Goal: Feedback & Contribution: Contribute content

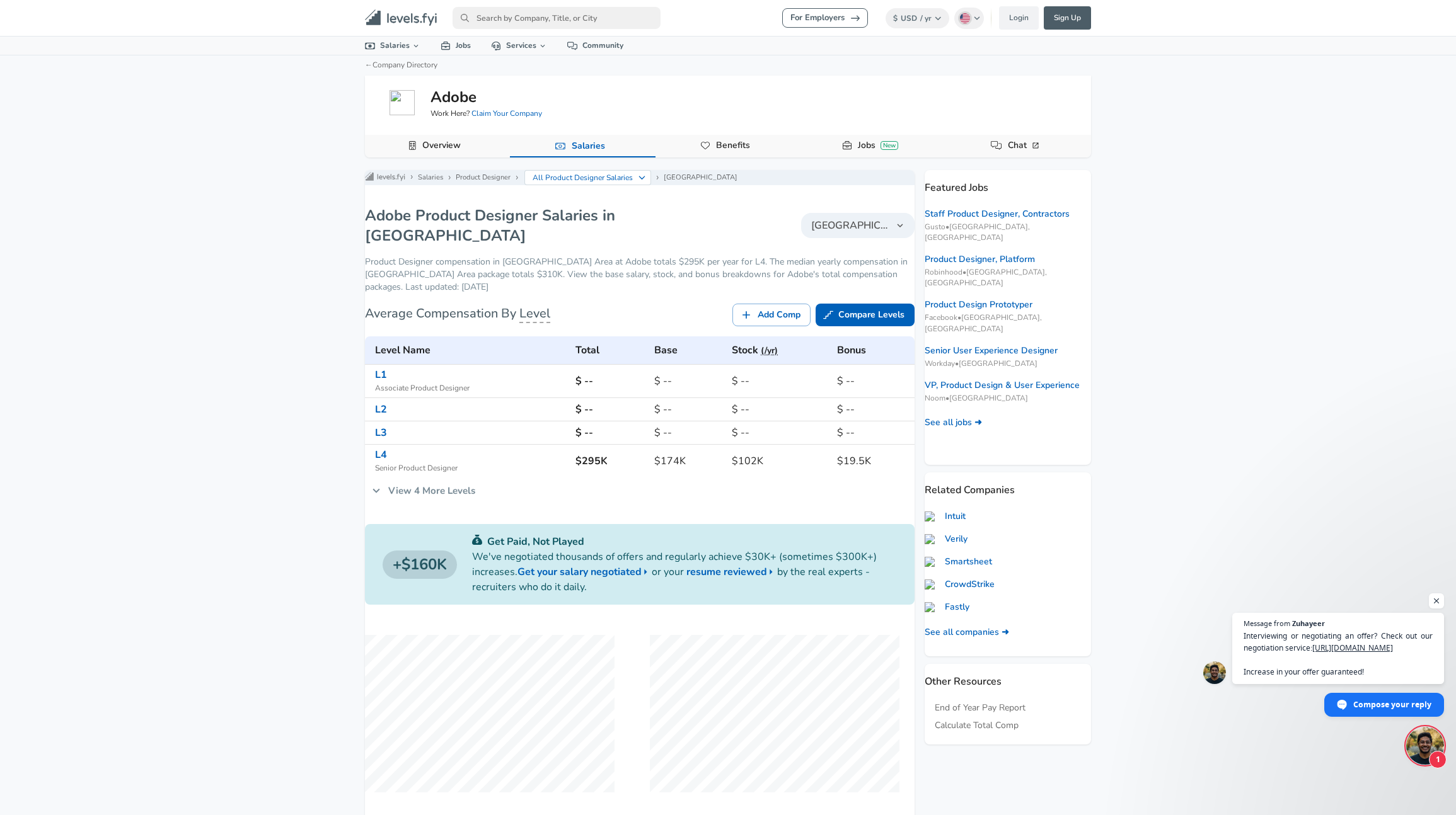
click at [400, 496] on link "View 4 More Levels" at bounding box center [423, 491] width 118 height 27
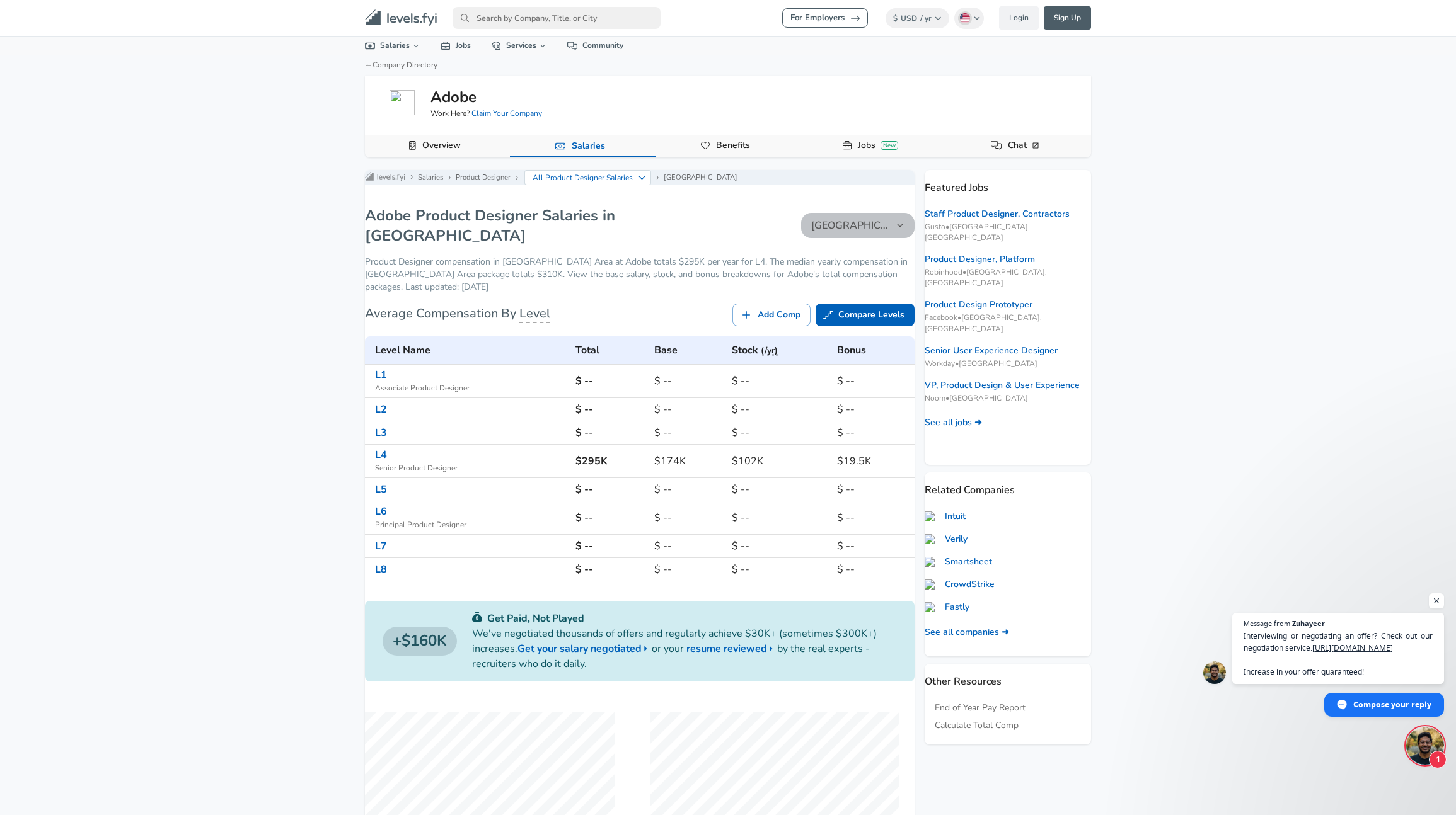
click at [866, 233] on span "Greater Seattle Area" at bounding box center [850, 225] width 78 height 15
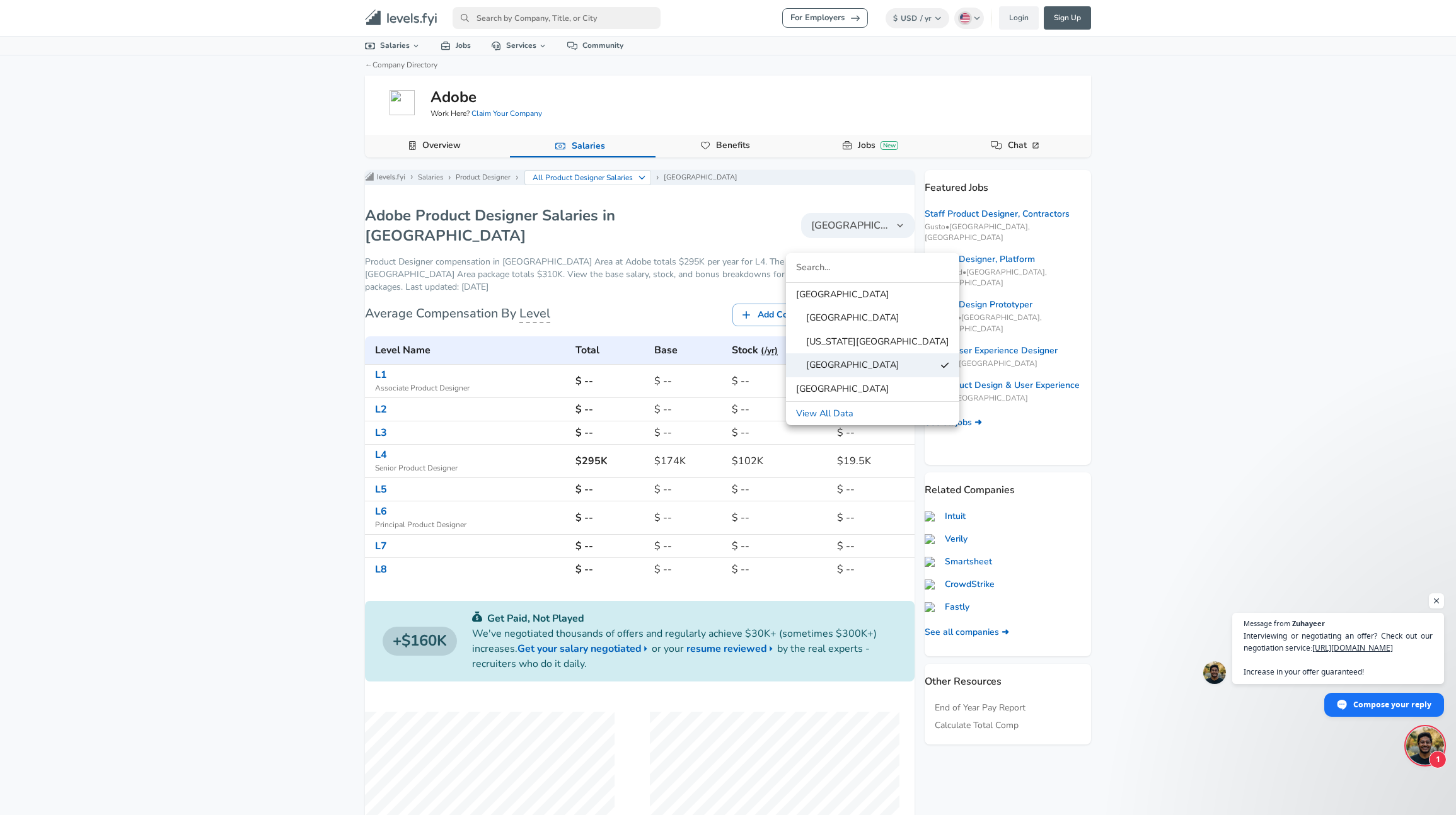
click at [864, 238] on div at bounding box center [728, 407] width 1456 height 815
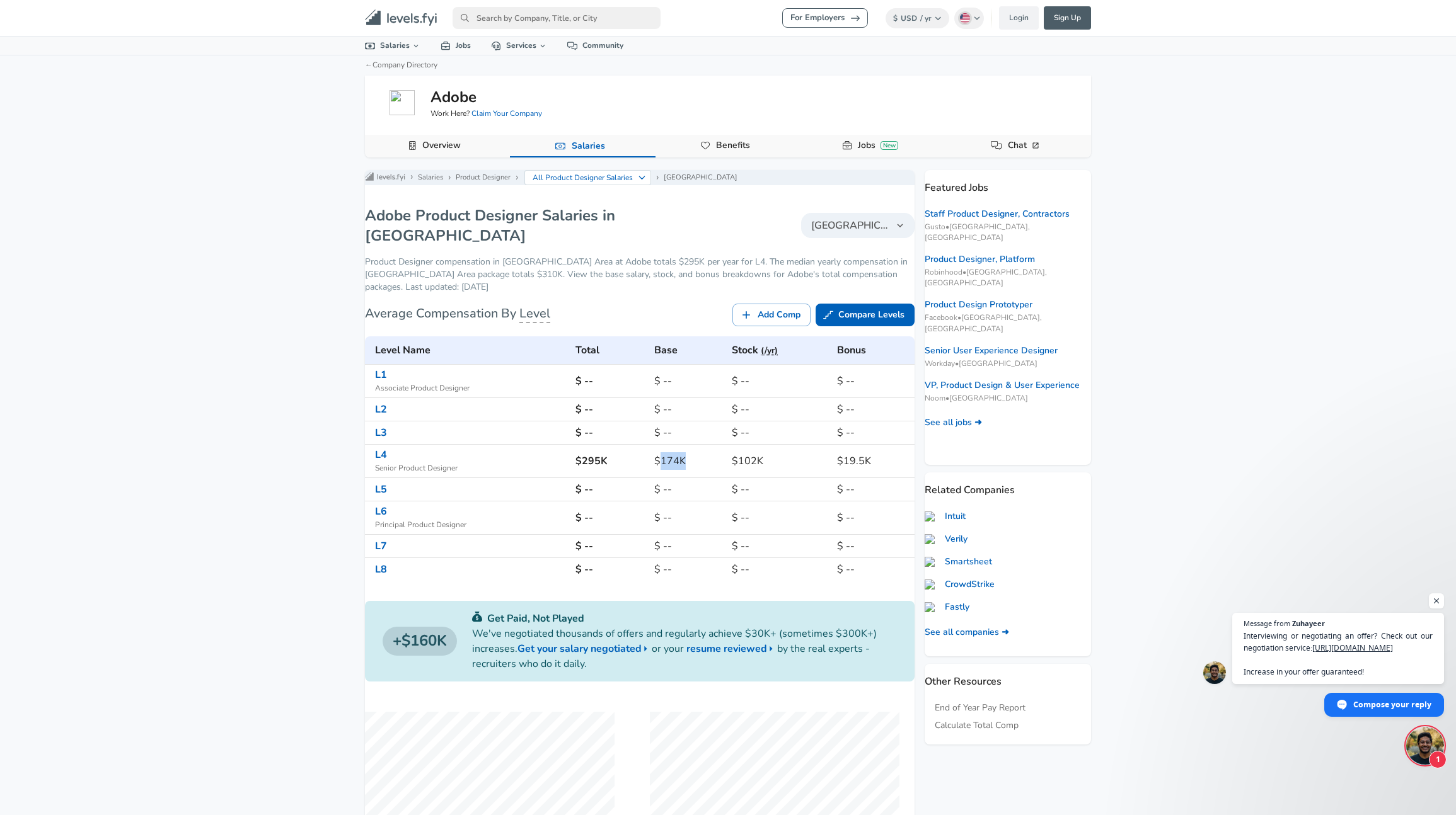
drag, startPoint x: 659, startPoint y: 470, endPoint x: 693, endPoint y: 470, distance: 34.0
click at [693, 470] on h6 "$174K" at bounding box center [688, 461] width 68 height 18
click at [680, 470] on h6 "$174K" at bounding box center [688, 461] width 68 height 18
drag, startPoint x: 659, startPoint y: 466, endPoint x: 685, endPoint y: 466, distance: 26.0
click at [685, 466] on h6 "$174K" at bounding box center [688, 461] width 68 height 18
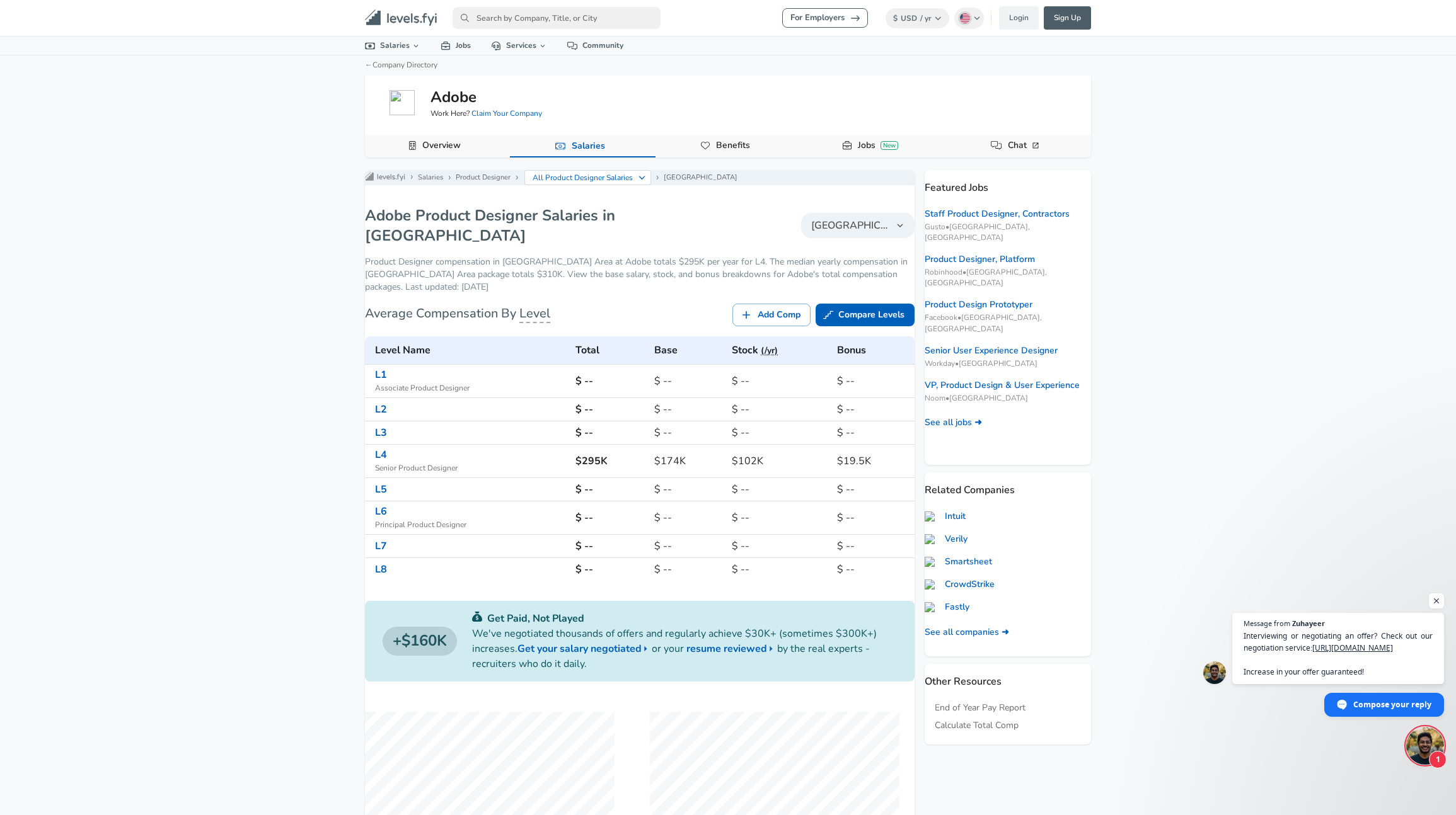
click at [669, 466] on h6 "$174K" at bounding box center [688, 461] width 68 height 18
click at [842, 238] on button "Greater Seattle Area" at bounding box center [857, 225] width 113 height 25
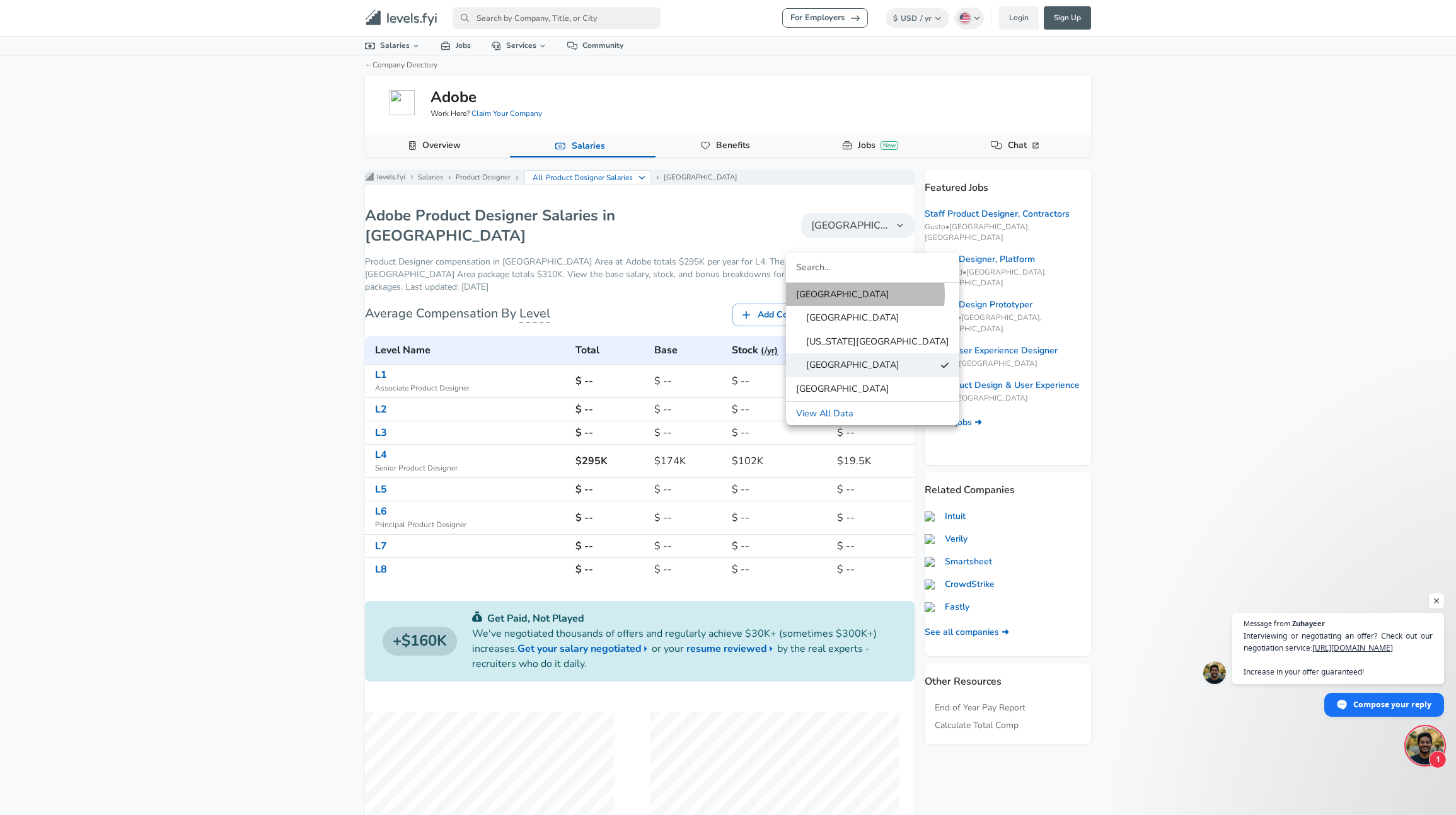
click at [842, 295] on span "United States" at bounding box center [842, 295] width 94 height 14
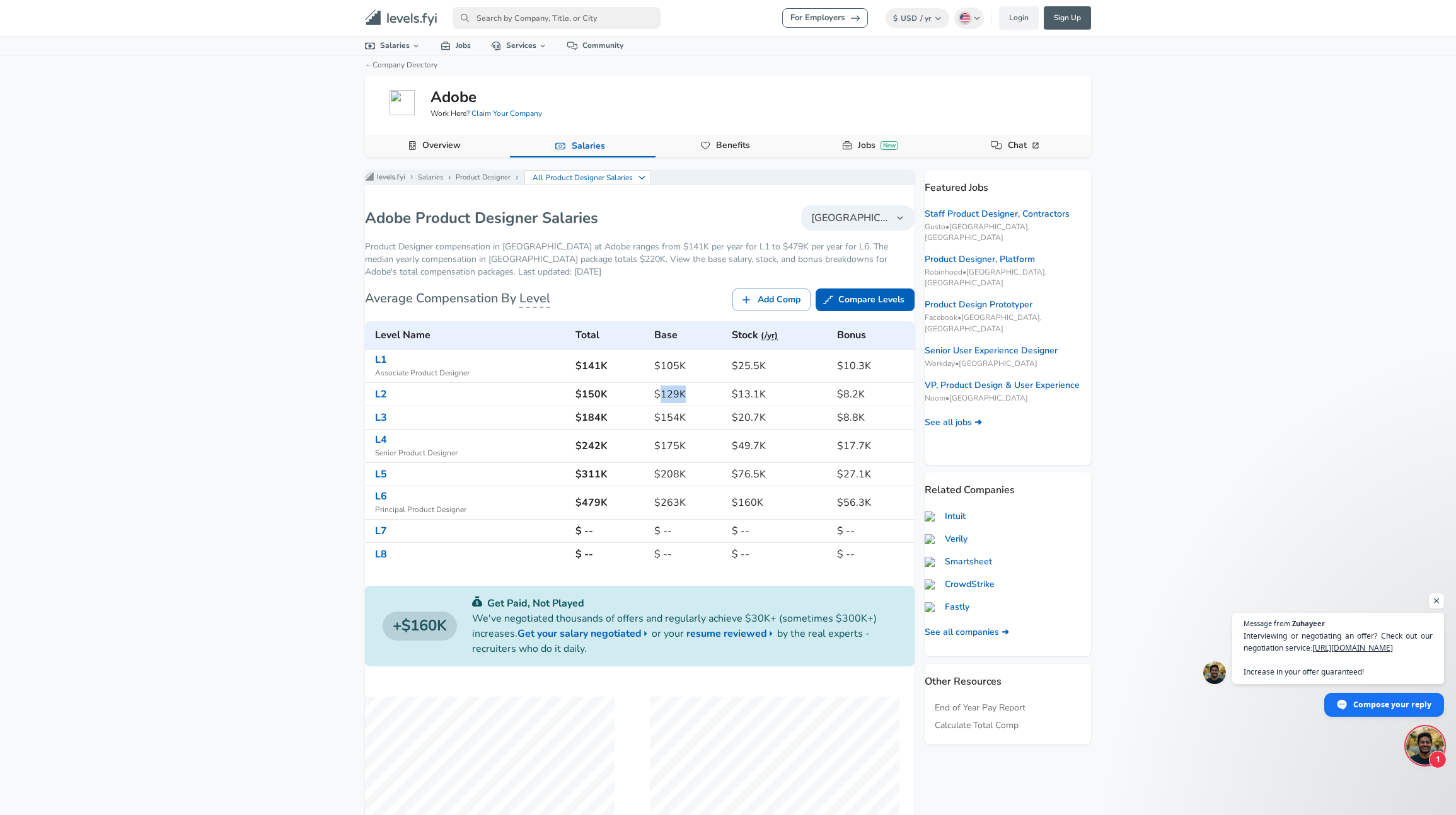
drag, startPoint x: 659, startPoint y: 401, endPoint x: 690, endPoint y: 401, distance: 31.0
click at [690, 401] on h6 "$129K" at bounding box center [688, 395] width 68 height 18
click at [673, 403] on h6 "$129K" at bounding box center [688, 395] width 68 height 18
click at [1014, 17] on link "Login" at bounding box center [1018, 18] width 40 height 23
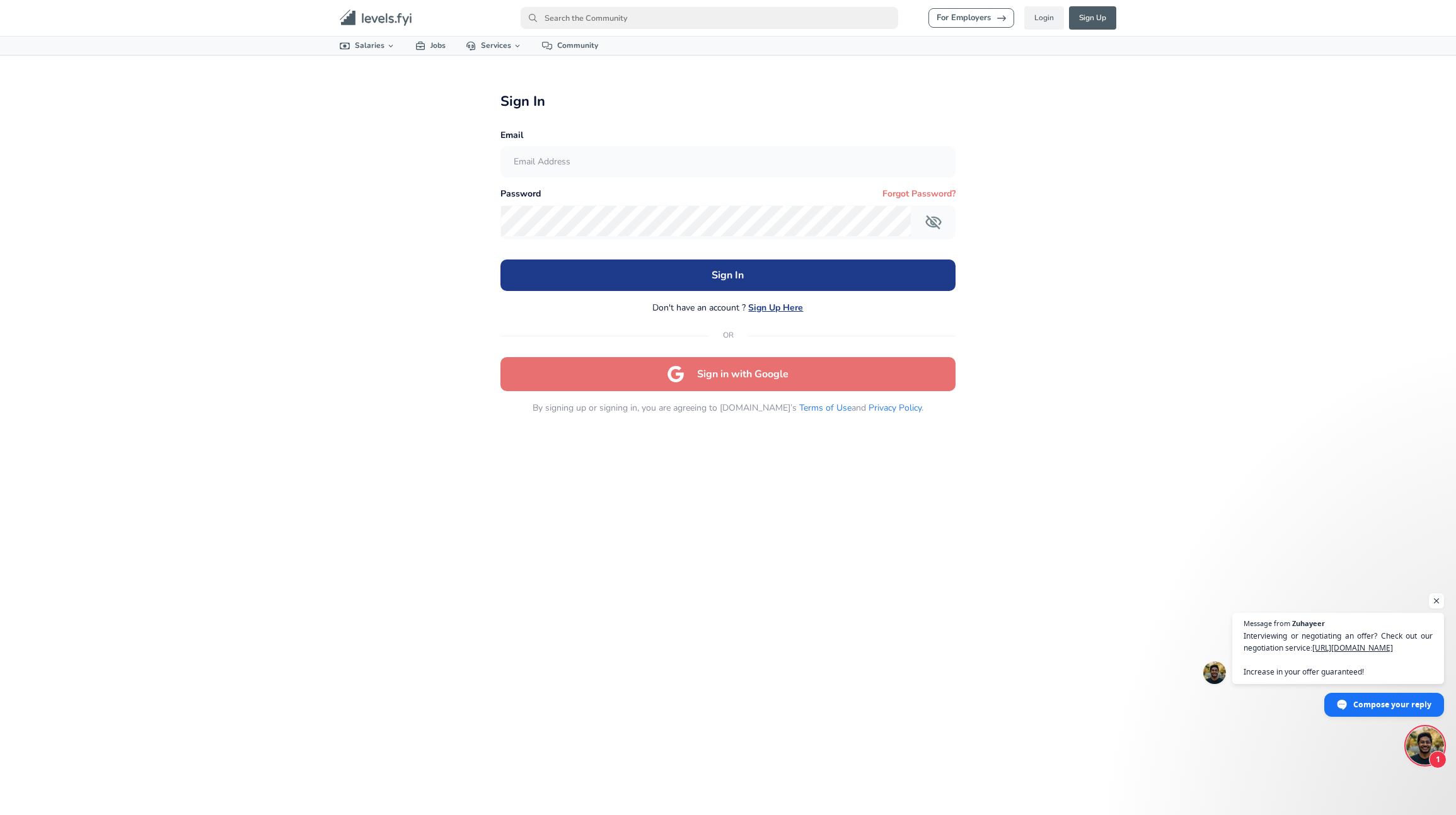
click at [730, 145] on div "Email" at bounding box center [727, 153] width 455 height 47
click at [716, 154] on input "text" at bounding box center [727, 162] width 454 height 31
drag, startPoint x: 1119, startPoint y: 127, endPoint x: 1000, endPoint y: 302, distance: 211.6
click at [1119, 127] on div "For Employers Login Sign Up All Data By Location By Company By Title Salary Cal…" at bounding box center [728, 407] width 1456 height 815
click at [536, 159] on input "text" at bounding box center [727, 162] width 454 height 31
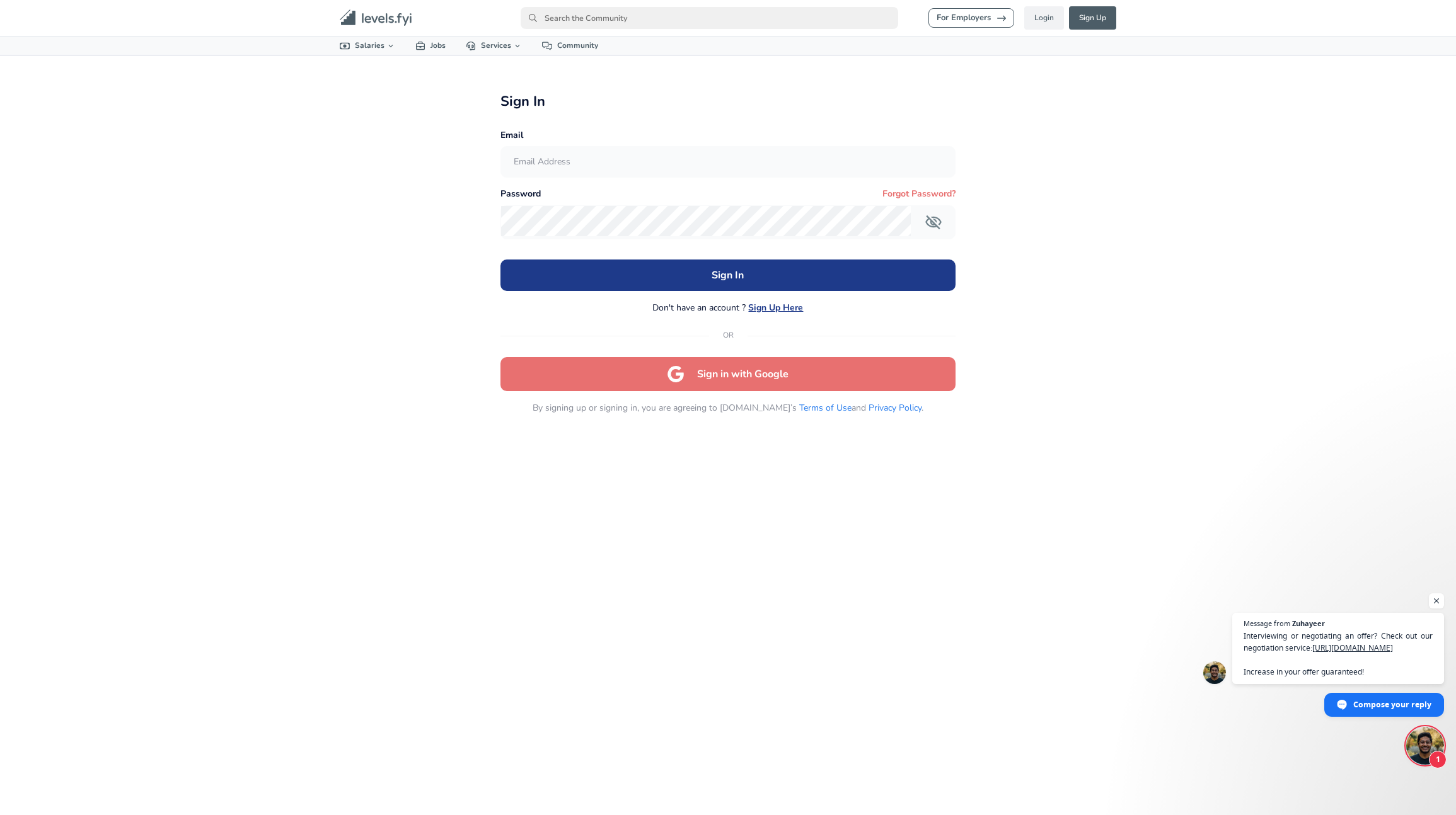
click at [545, 405] on p "By signing up or signing in, you are agreeing to Levels.fyi’s Terms of Use and …" at bounding box center [727, 407] width 455 height 13
click at [739, 372] on button "Sign in with Google" at bounding box center [727, 374] width 455 height 34
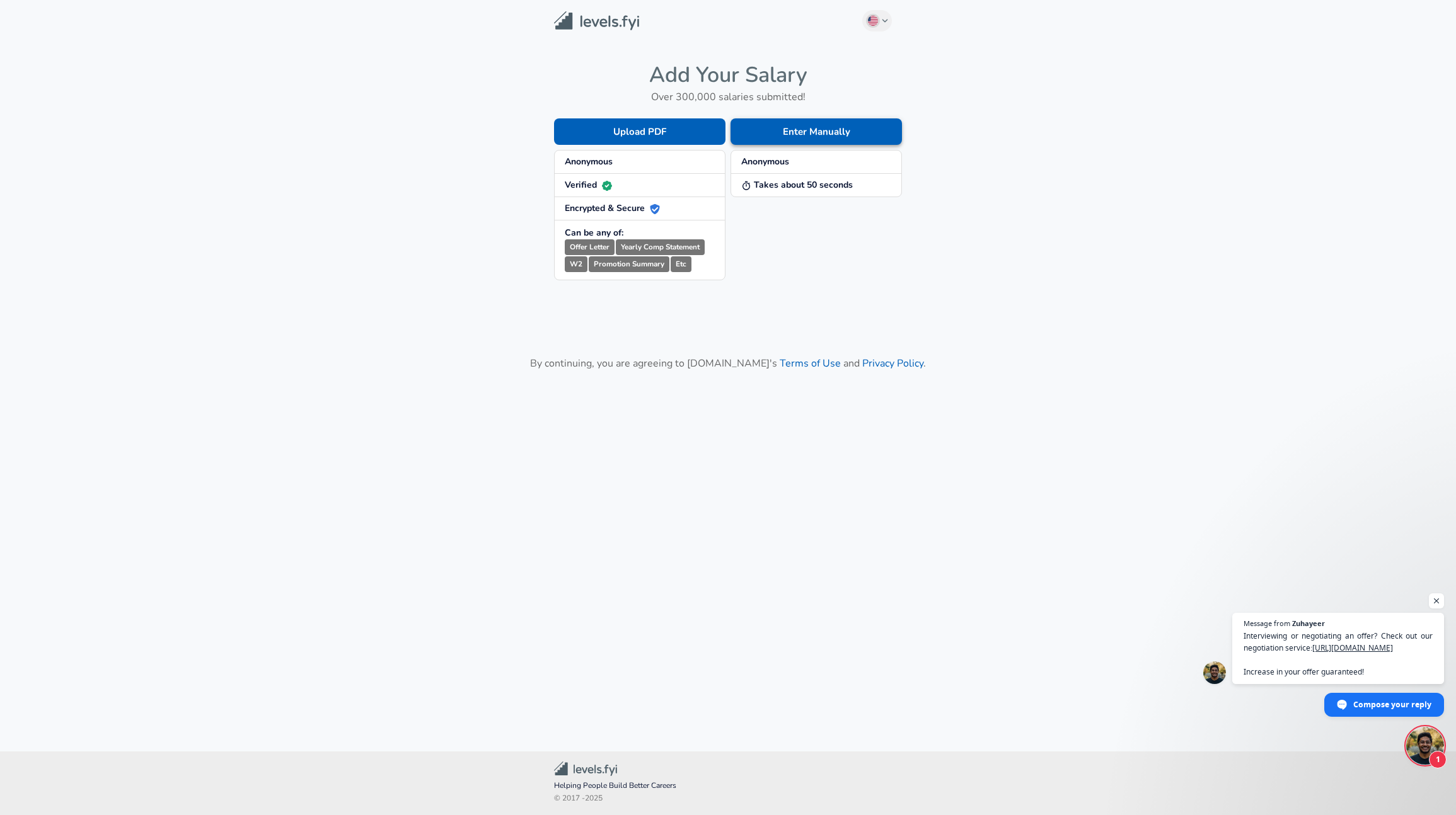
click at [847, 130] on button "Enter Manually" at bounding box center [816, 132] width 171 height 27
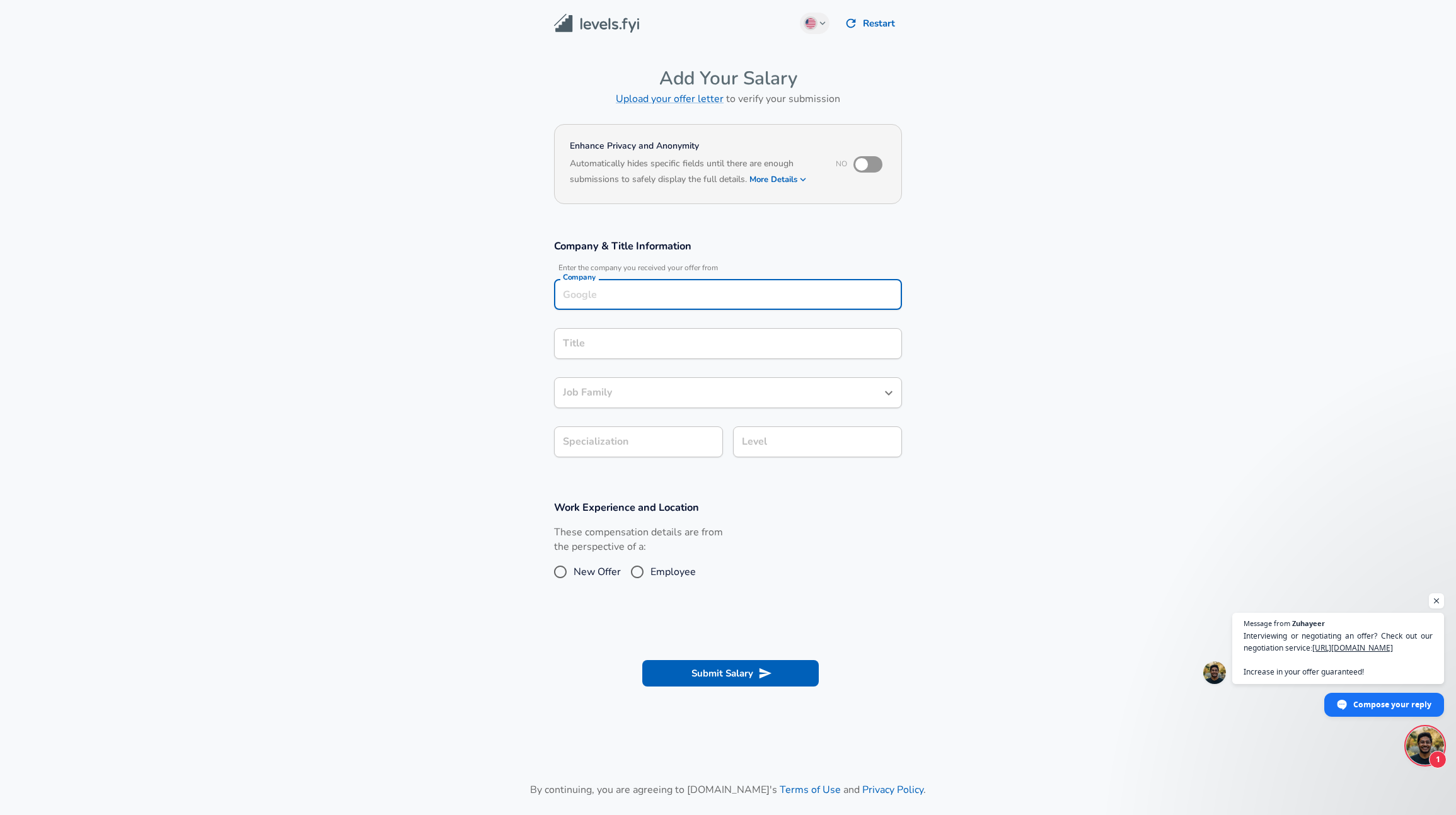
scroll to position [12, 0]
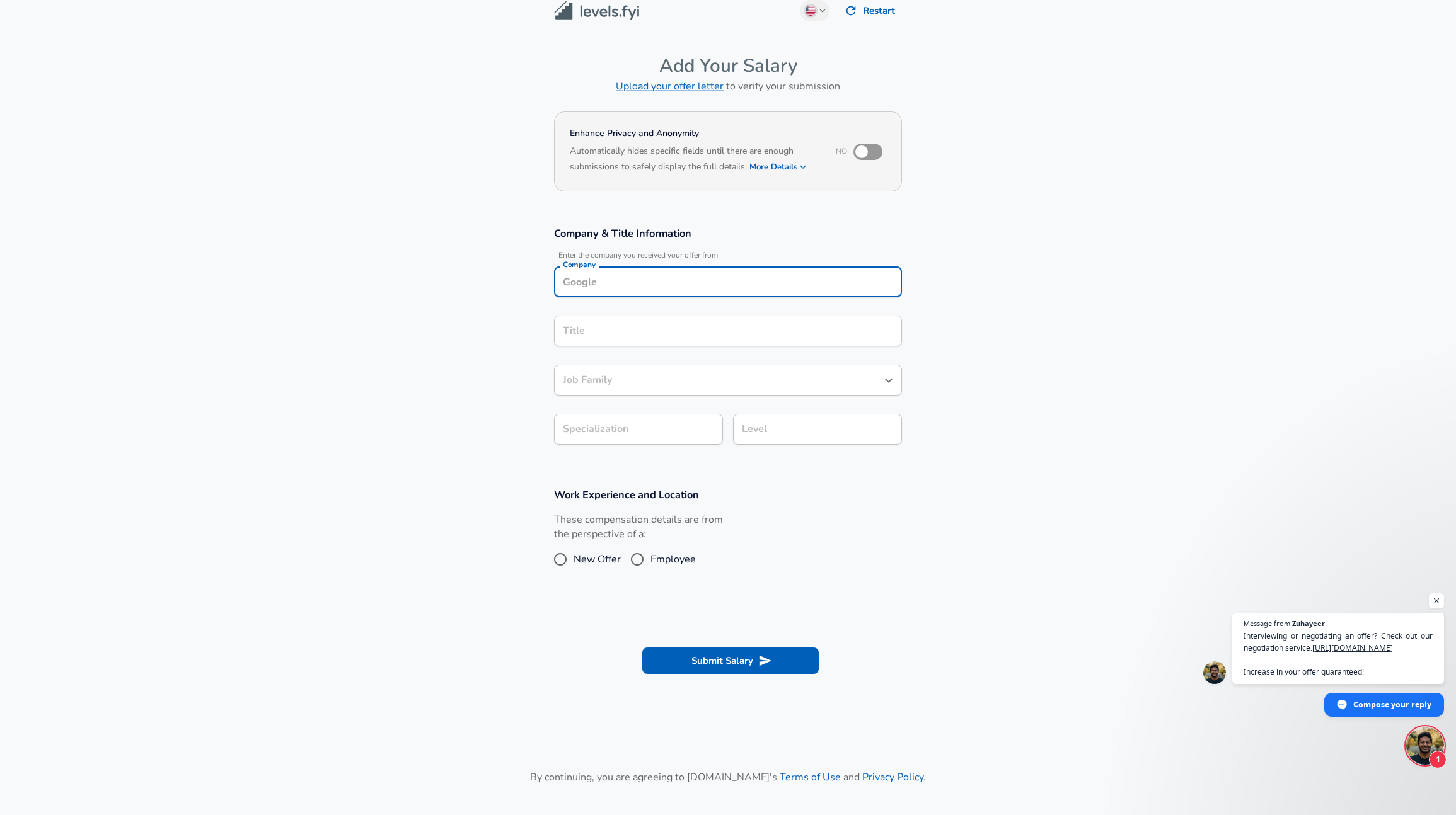
click at [625, 292] on div "Company" at bounding box center [728, 281] width 348 height 31
click at [854, 147] on input "checkbox" at bounding box center [861, 151] width 72 height 24
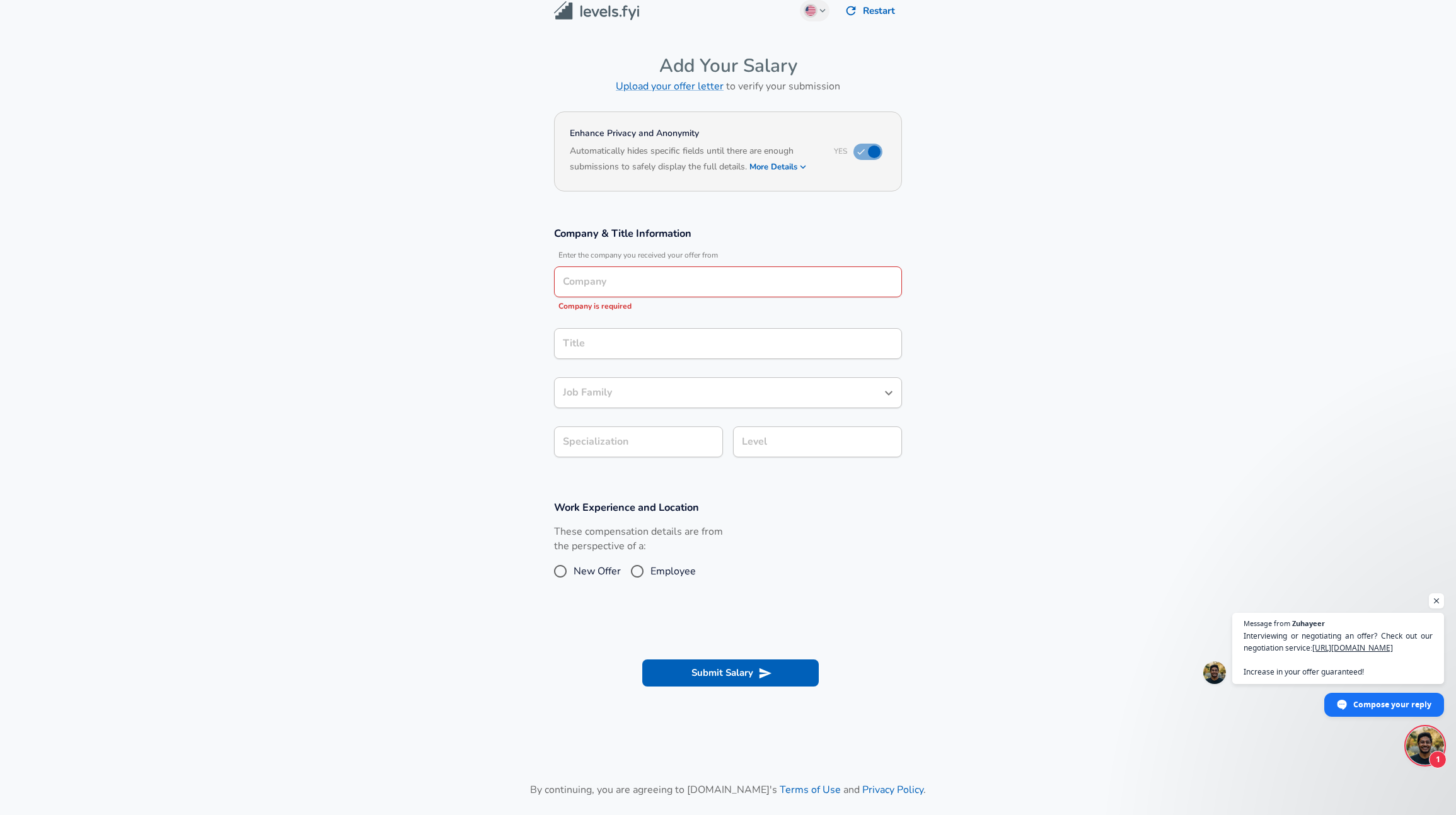
click at [871, 151] on input "checkbox" at bounding box center [874, 151] width 72 height 24
click at [864, 154] on input "checkbox" at bounding box center [861, 151] width 72 height 24
checkbox input "true"
click at [728, 287] on input "Company" at bounding box center [728, 281] width 337 height 20
click at [795, 158] on button "More Details" at bounding box center [778, 167] width 58 height 18
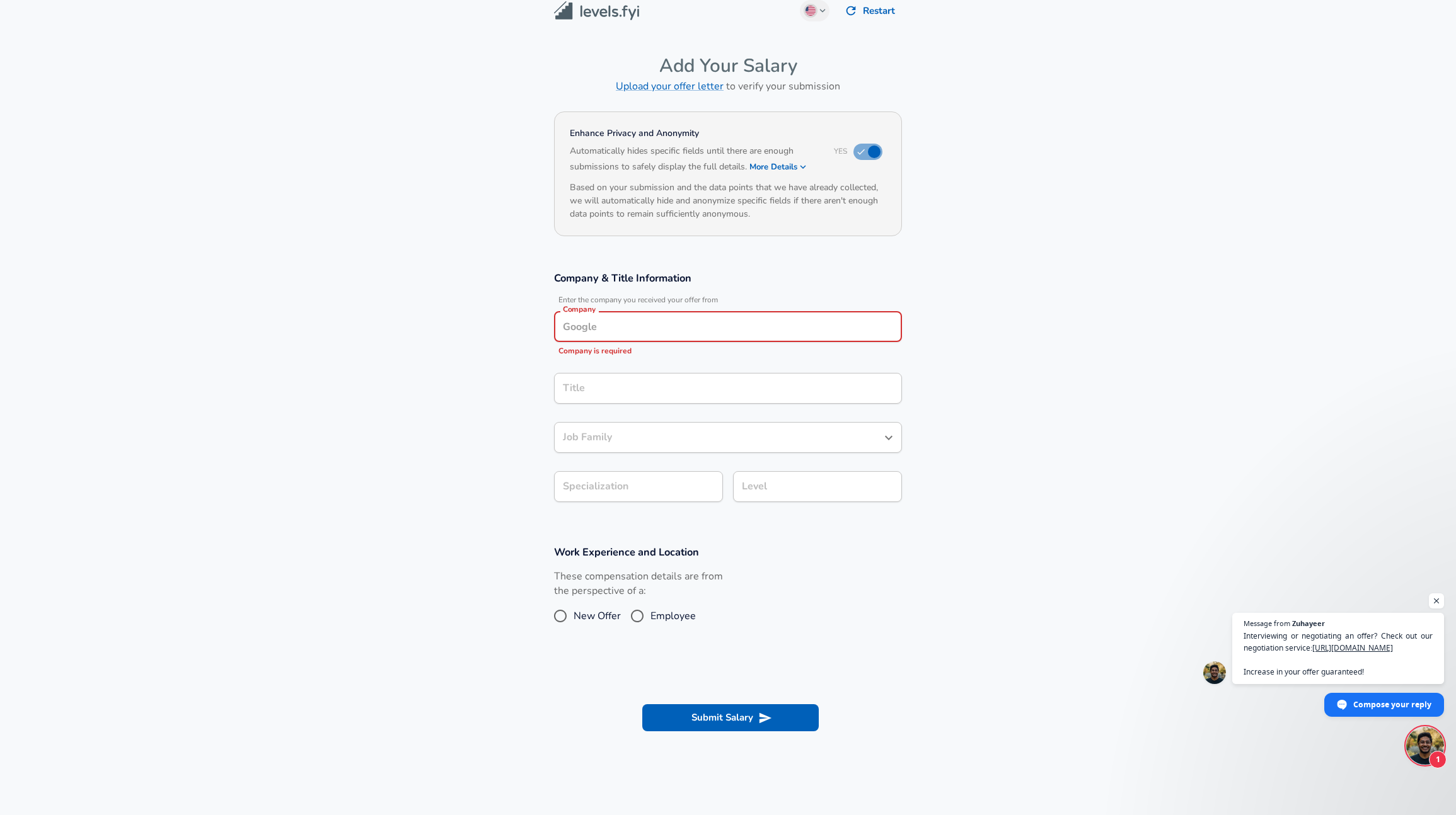
click at [689, 319] on input "Company" at bounding box center [728, 327] width 337 height 20
click at [675, 355] on li "Adobe" at bounding box center [728, 356] width 348 height 19
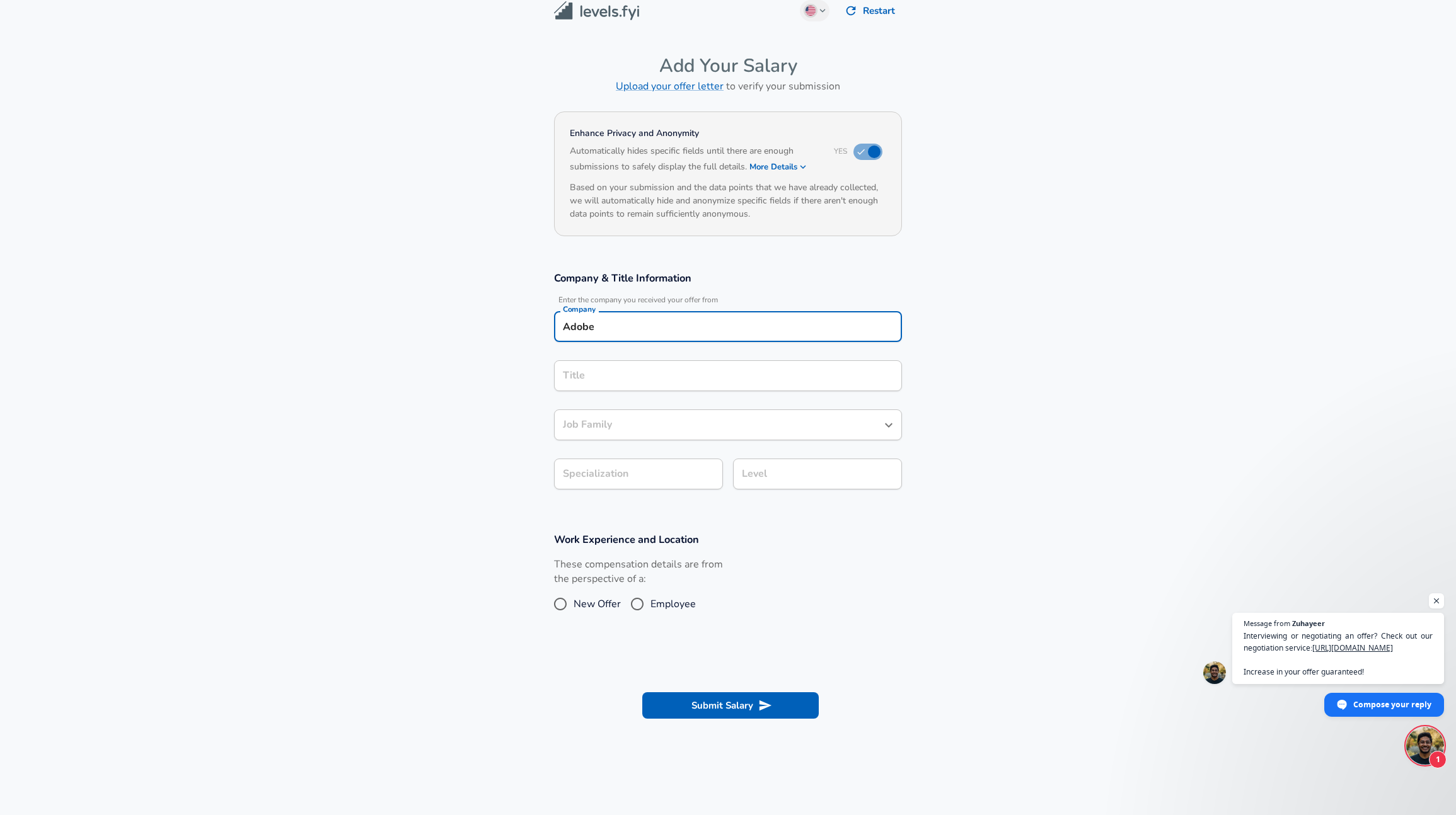
type input "Adobe"
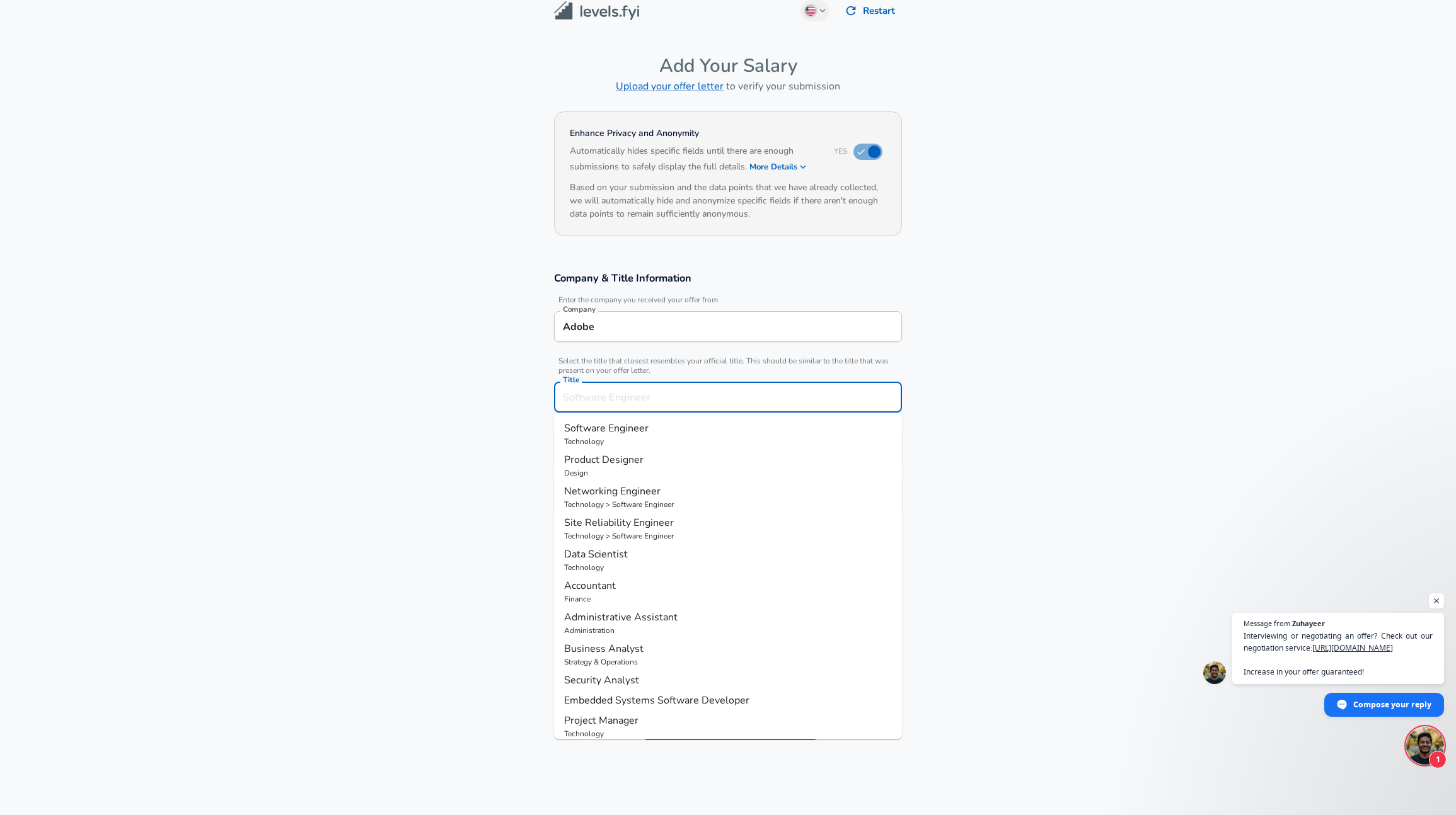
scroll to position [37, 0]
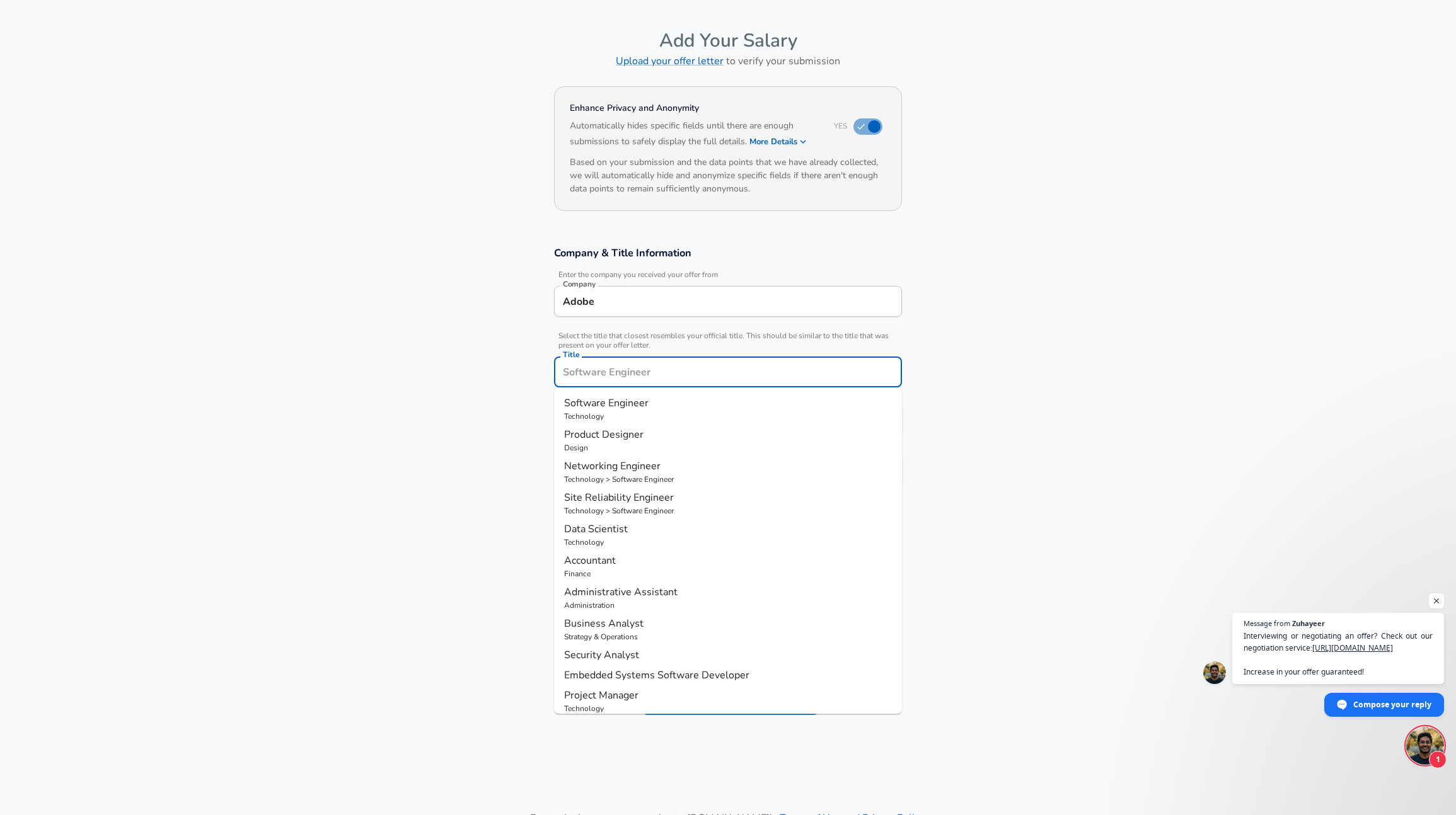
click at [666, 375] on input "Title" at bounding box center [728, 372] width 337 height 20
click at [649, 439] on p "Product Designer" at bounding box center [728, 434] width 328 height 15
type input "Product Designer"
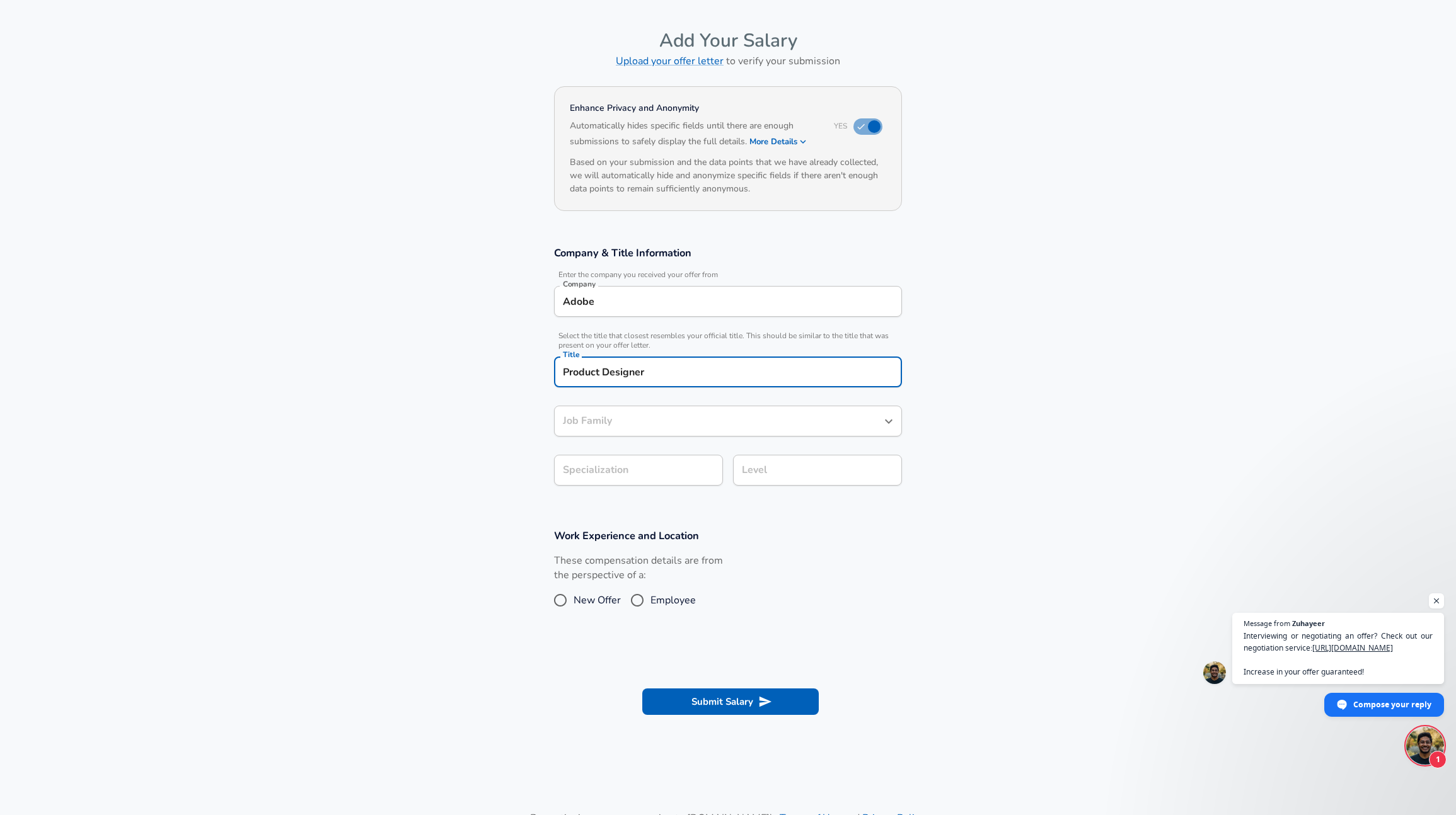
type input "Product Designer"
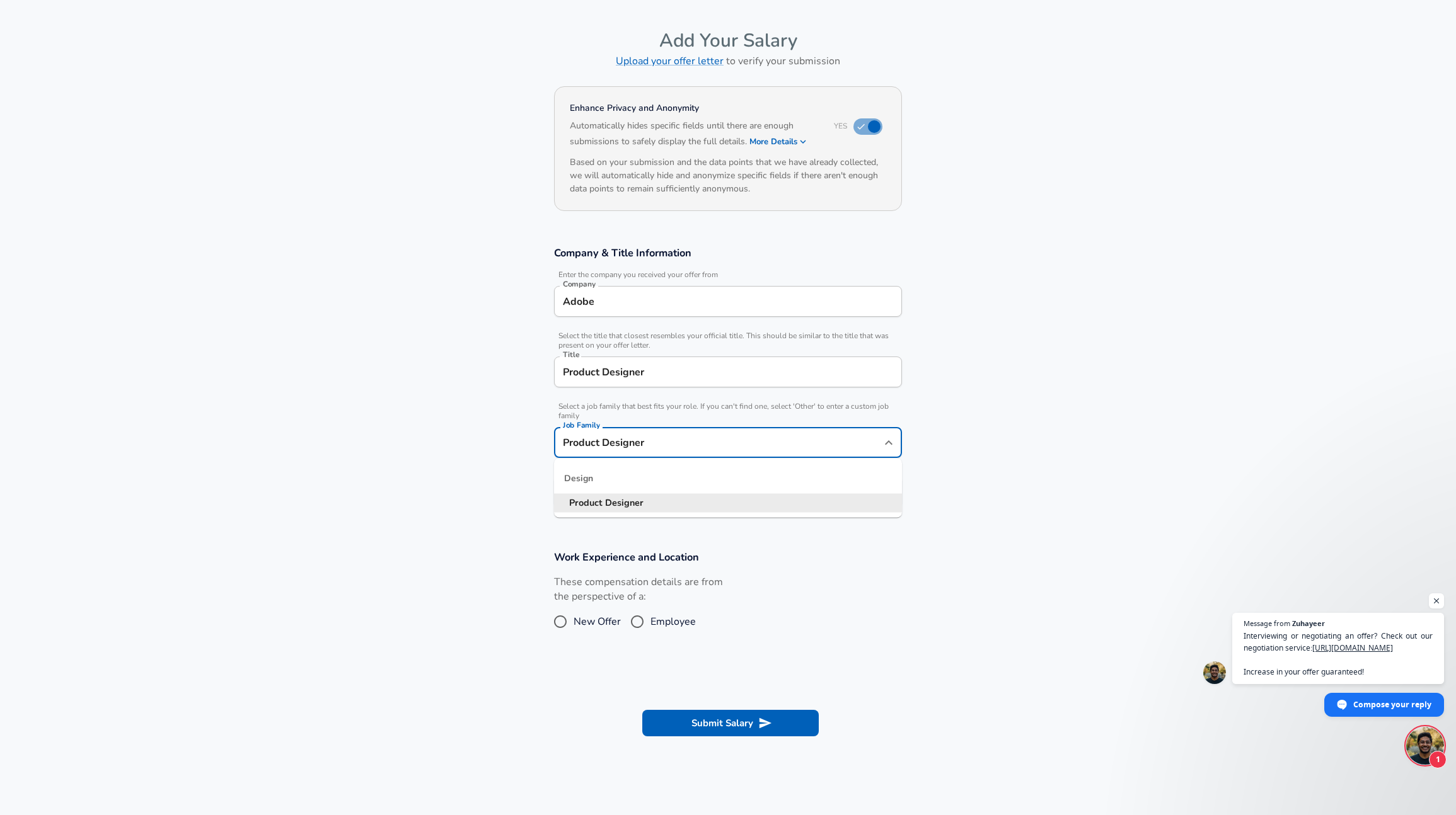
click at [639, 433] on input "Product Designer" at bounding box center [718, 443] width 317 height 20
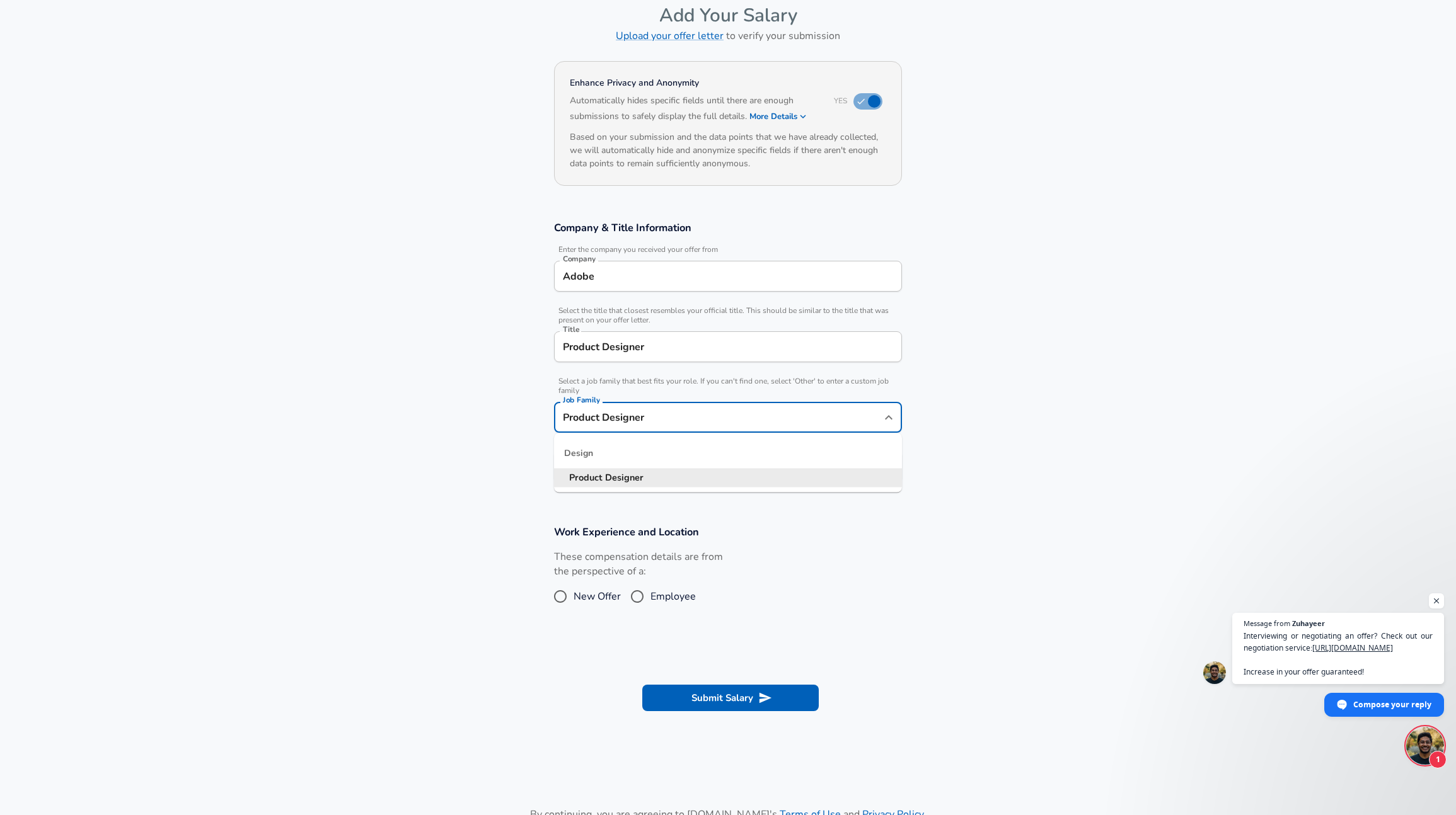
click at [556, 450] on div "Design" at bounding box center [728, 453] width 348 height 30
click at [524, 445] on section "Company & Title Information Enter the company you received your offer from Comp…" at bounding box center [728, 358] width 1456 height 305
click at [581, 460] on body "English ([GEOGRAPHIC_DATA]) Change Restart Add Your Salary Upload your offer le…" at bounding box center [728, 344] width 1456 height 815
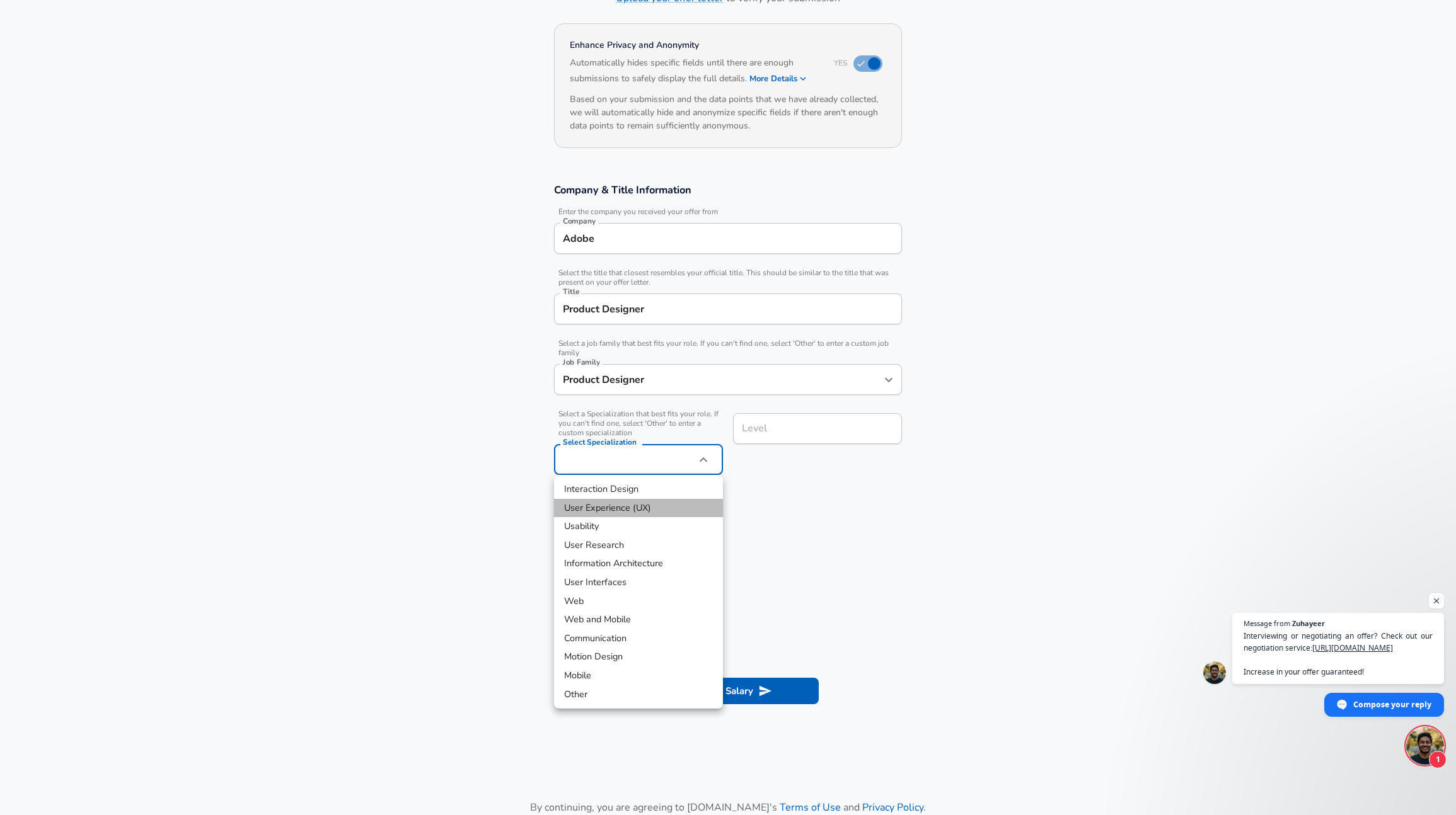
click at [614, 508] on li "User Experience (UX)" at bounding box center [639, 508] width 169 height 19
type input "User Experience (UX)"
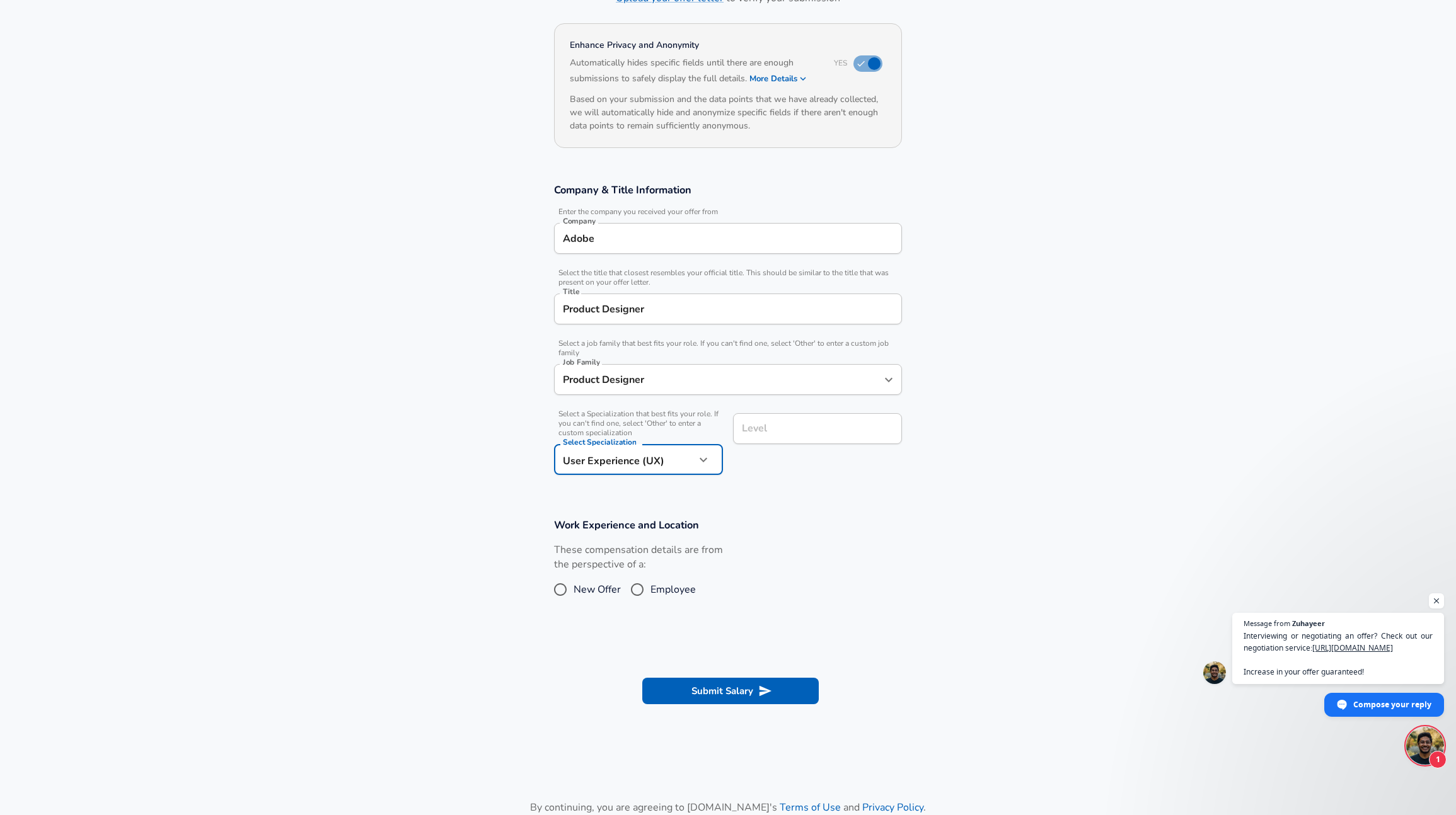
click at [779, 427] on input "Level" at bounding box center [817, 428] width 158 height 20
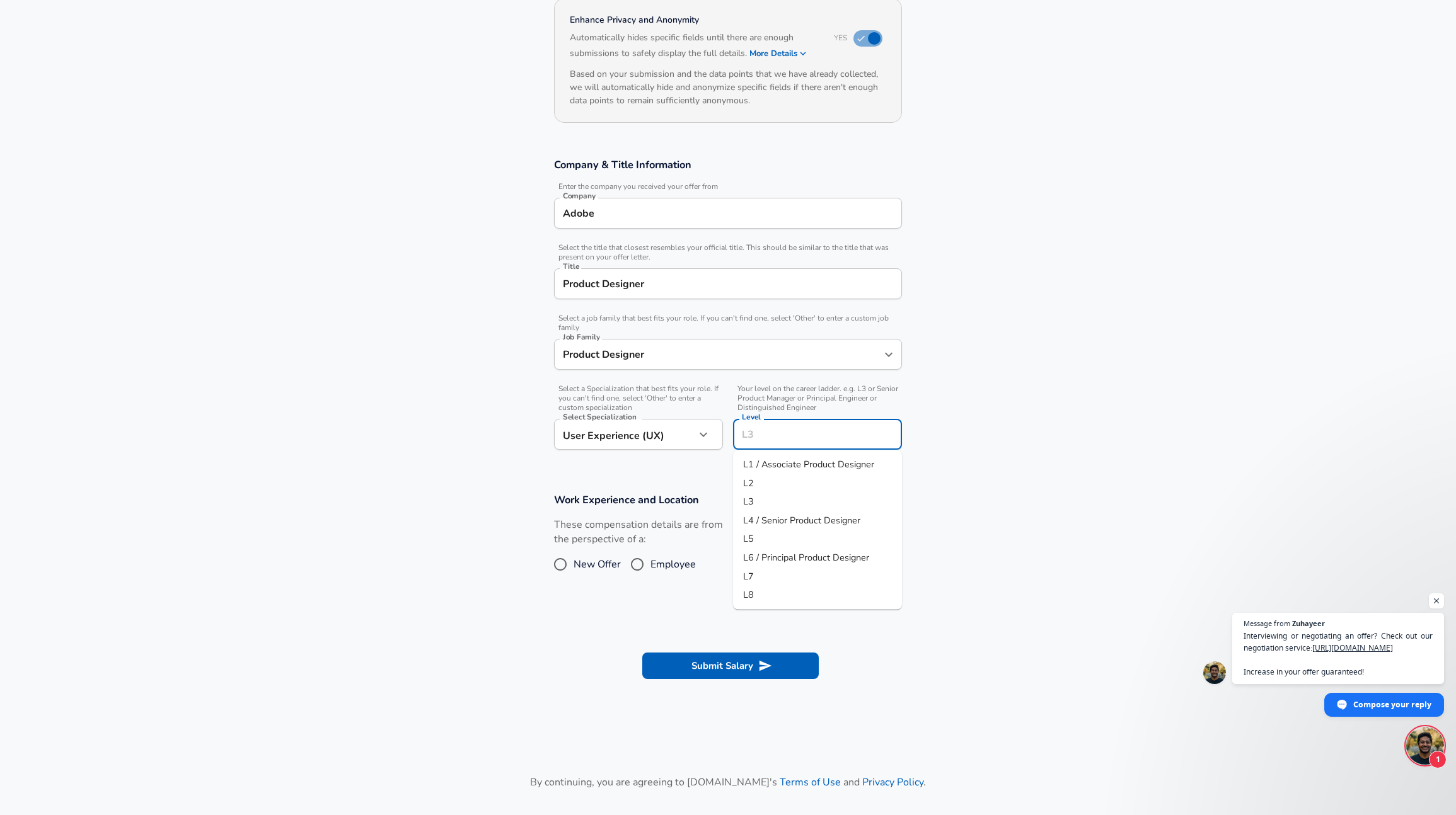
click at [780, 481] on li "L2" at bounding box center [817, 483] width 169 height 19
type input "L2"
click at [644, 563] on input "Employee" at bounding box center [637, 564] width 27 height 20
radio input "true"
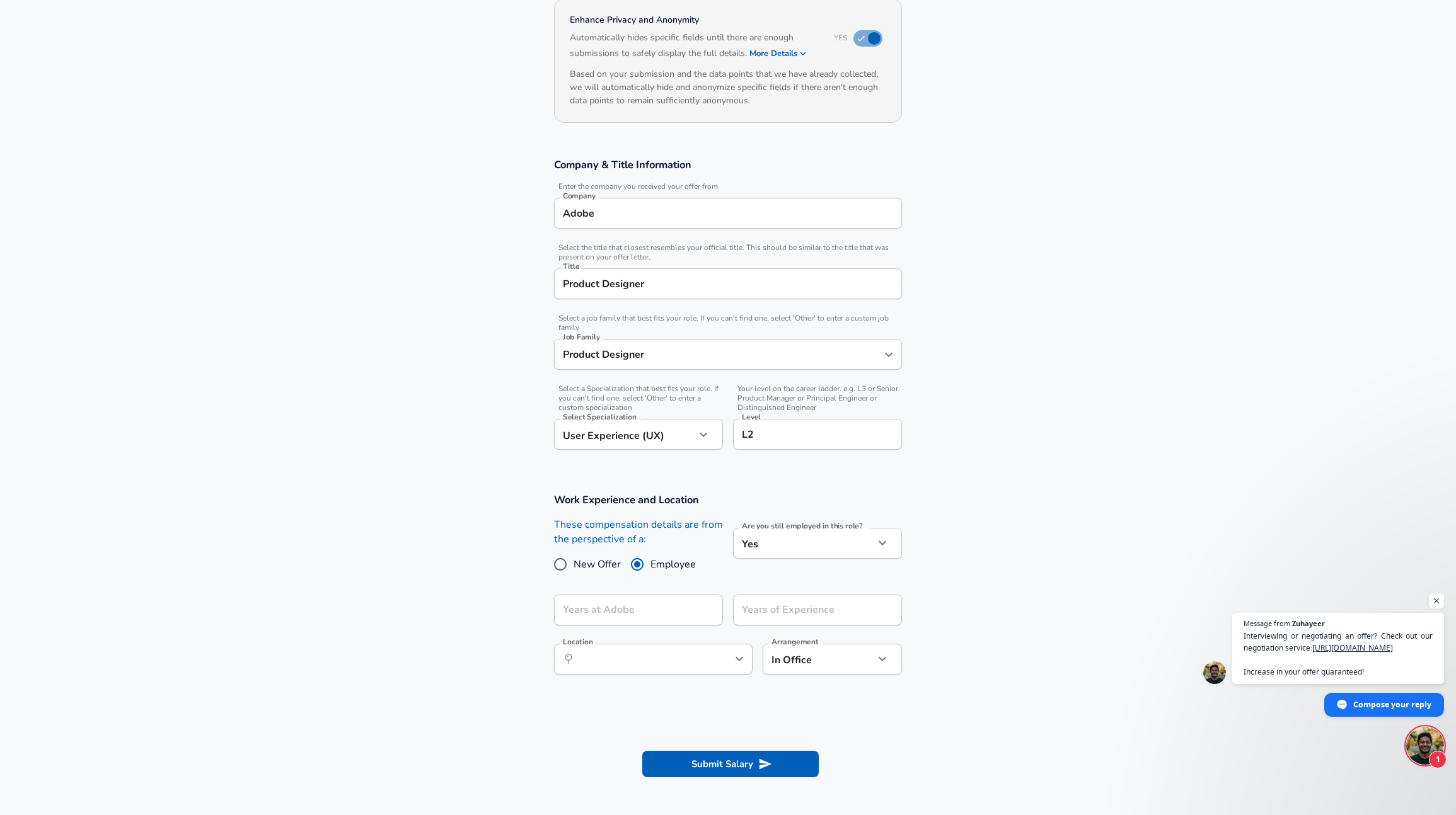
click at [604, 565] on span "New Offer" at bounding box center [597, 564] width 47 height 15
click at [574, 565] on input "New Offer" at bounding box center [560, 564] width 27 height 20
radio input "true"
click at [647, 563] on input "Employee" at bounding box center [637, 564] width 27 height 20
radio input "true"
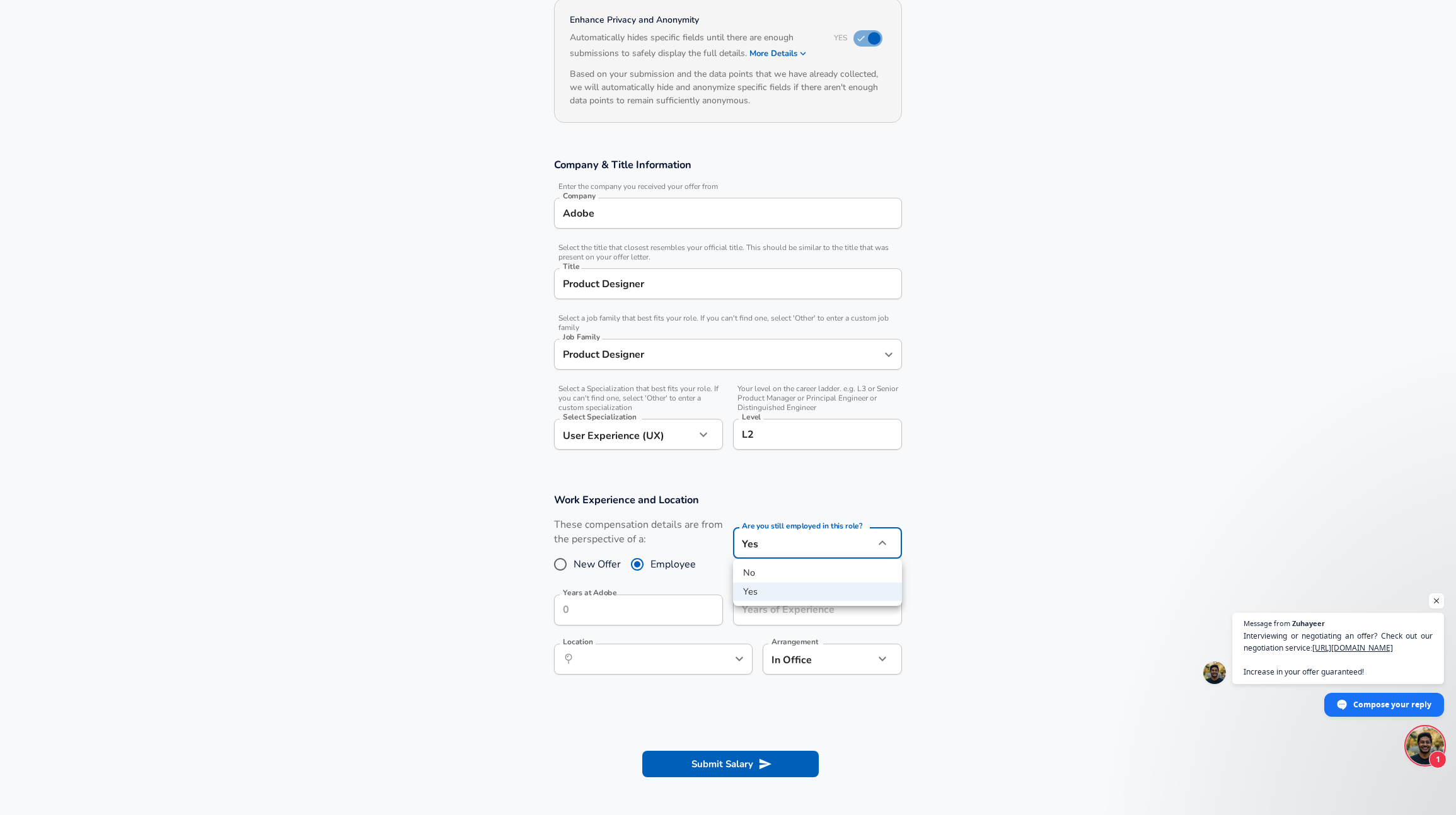
click at [776, 539] on body "English ([GEOGRAPHIC_DATA]) Change Restart Add Your Salary Upload your offer le…" at bounding box center [728, 281] width 1456 height 815
click at [761, 594] on li "Yes" at bounding box center [817, 591] width 169 height 19
click at [626, 636] on div "Location ​ Location" at bounding box center [653, 657] width 199 height 49
click at [626, 621] on input "Years at Adobe" at bounding box center [625, 610] width 141 height 31
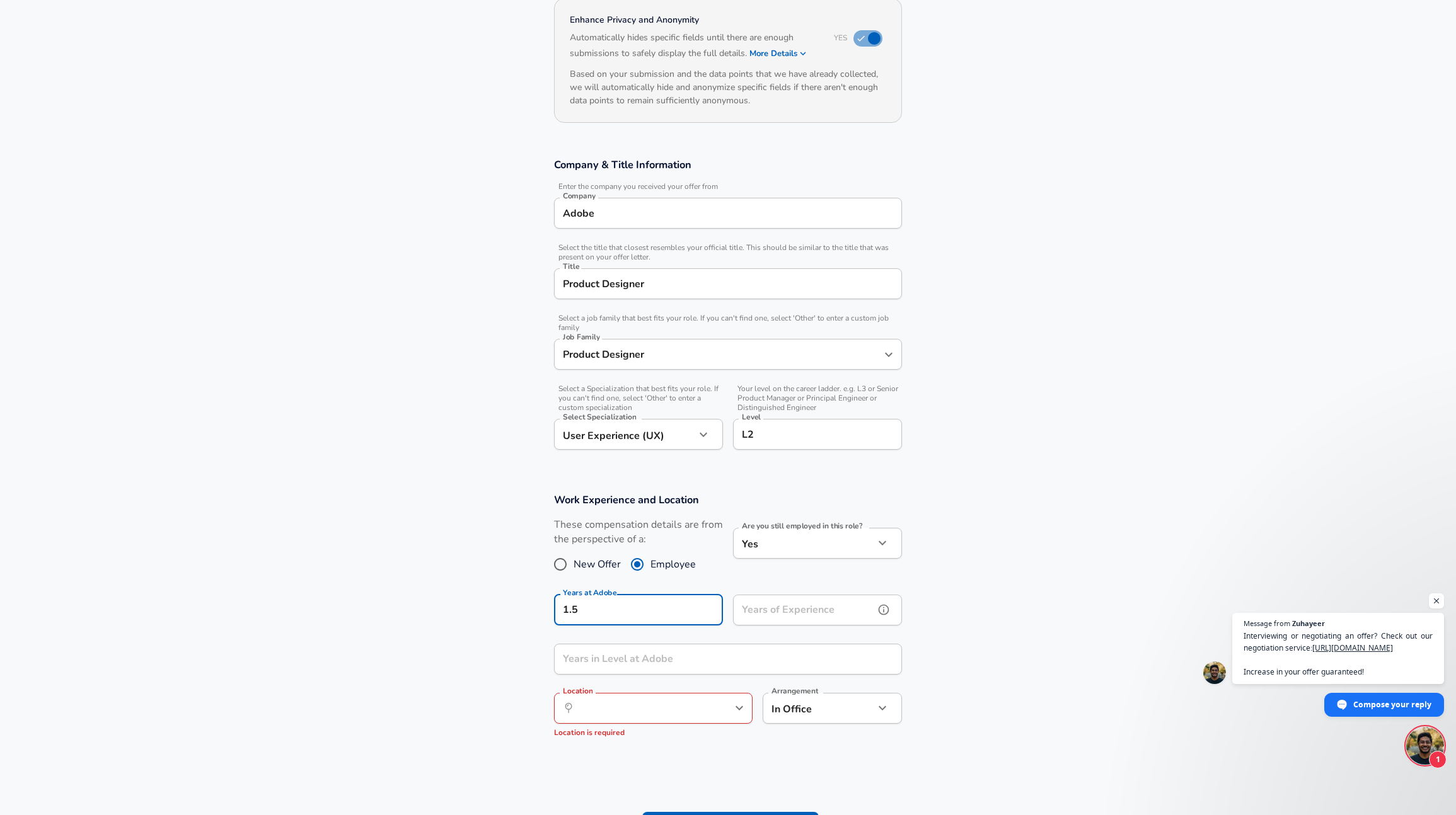
click at [801, 602] on div "Years of Experience Years of Experience" at bounding box center [817, 612] width 169 height 34
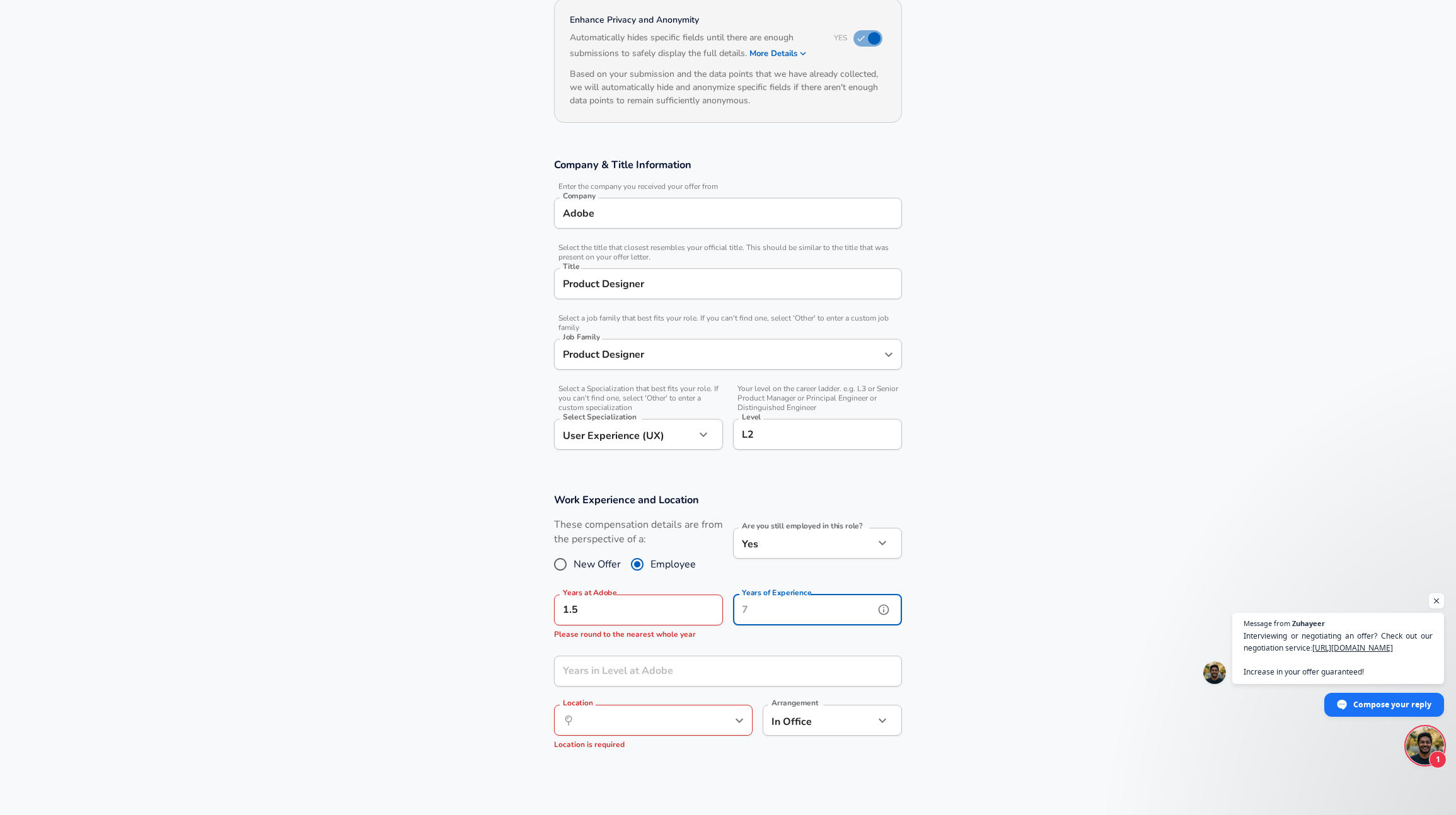
click at [879, 610] on icon "help" at bounding box center [883, 609] width 12 height 12
click at [623, 612] on input "1.5" at bounding box center [625, 610] width 141 height 31
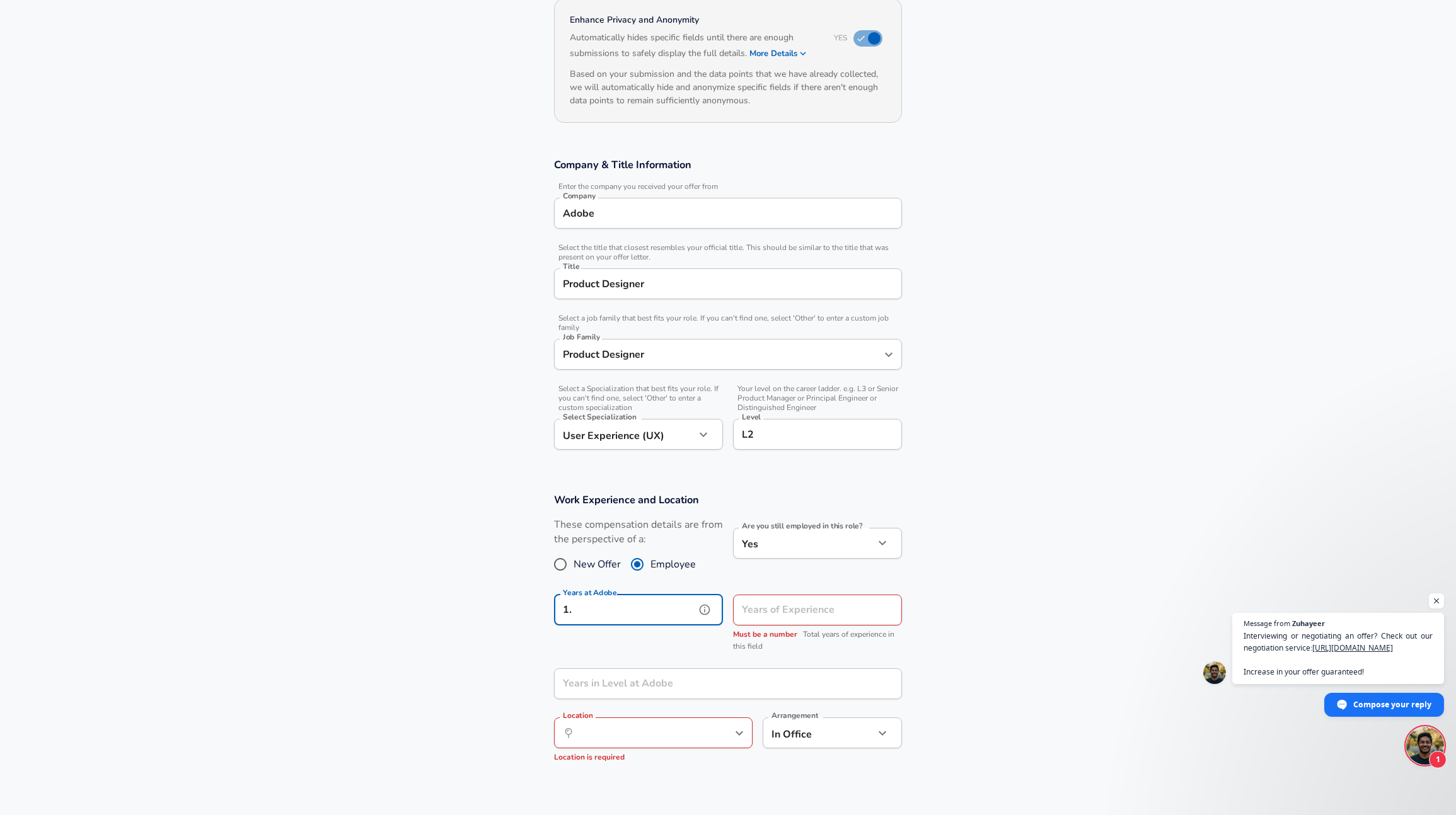
type input "1"
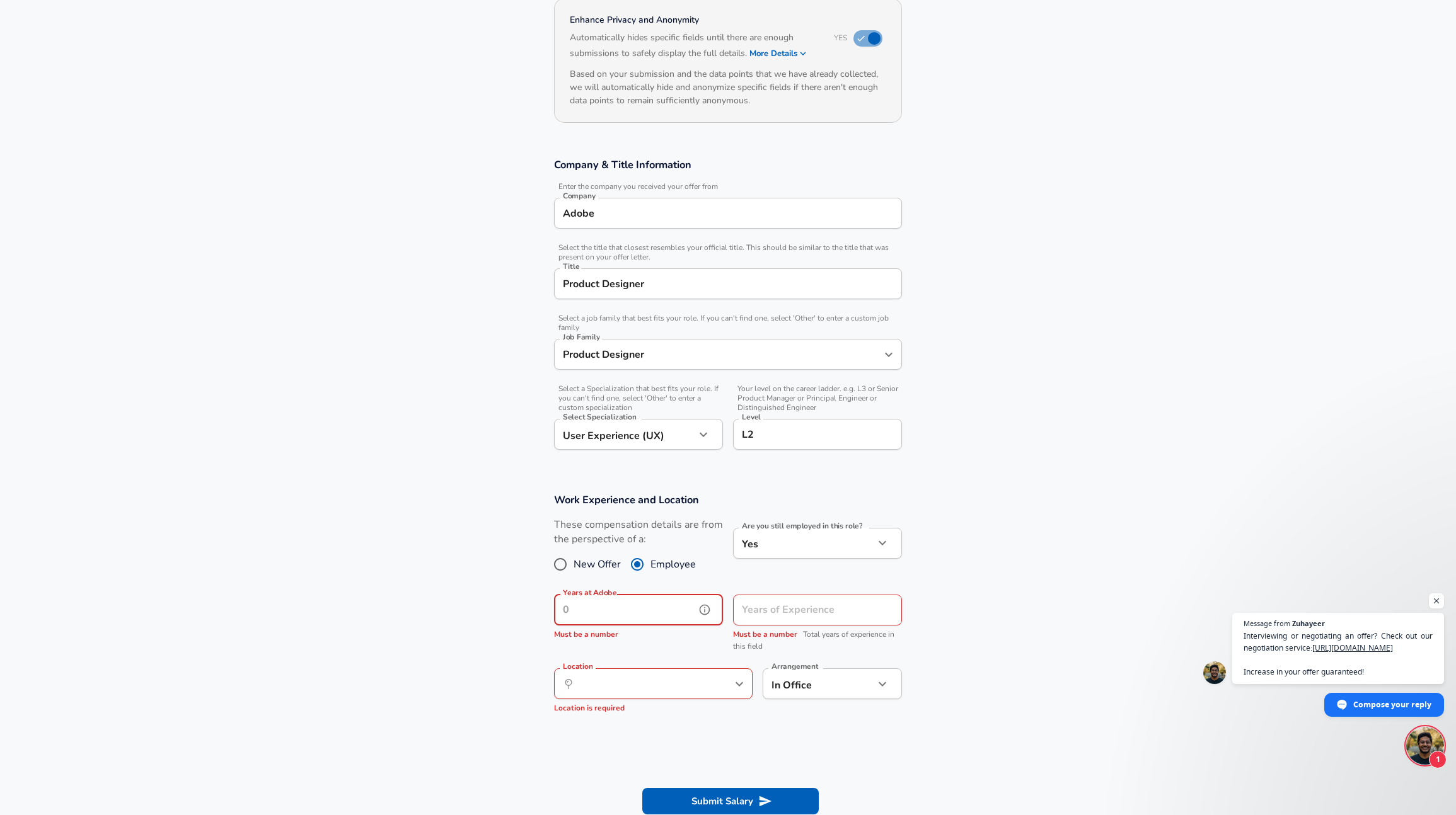
type input "2"
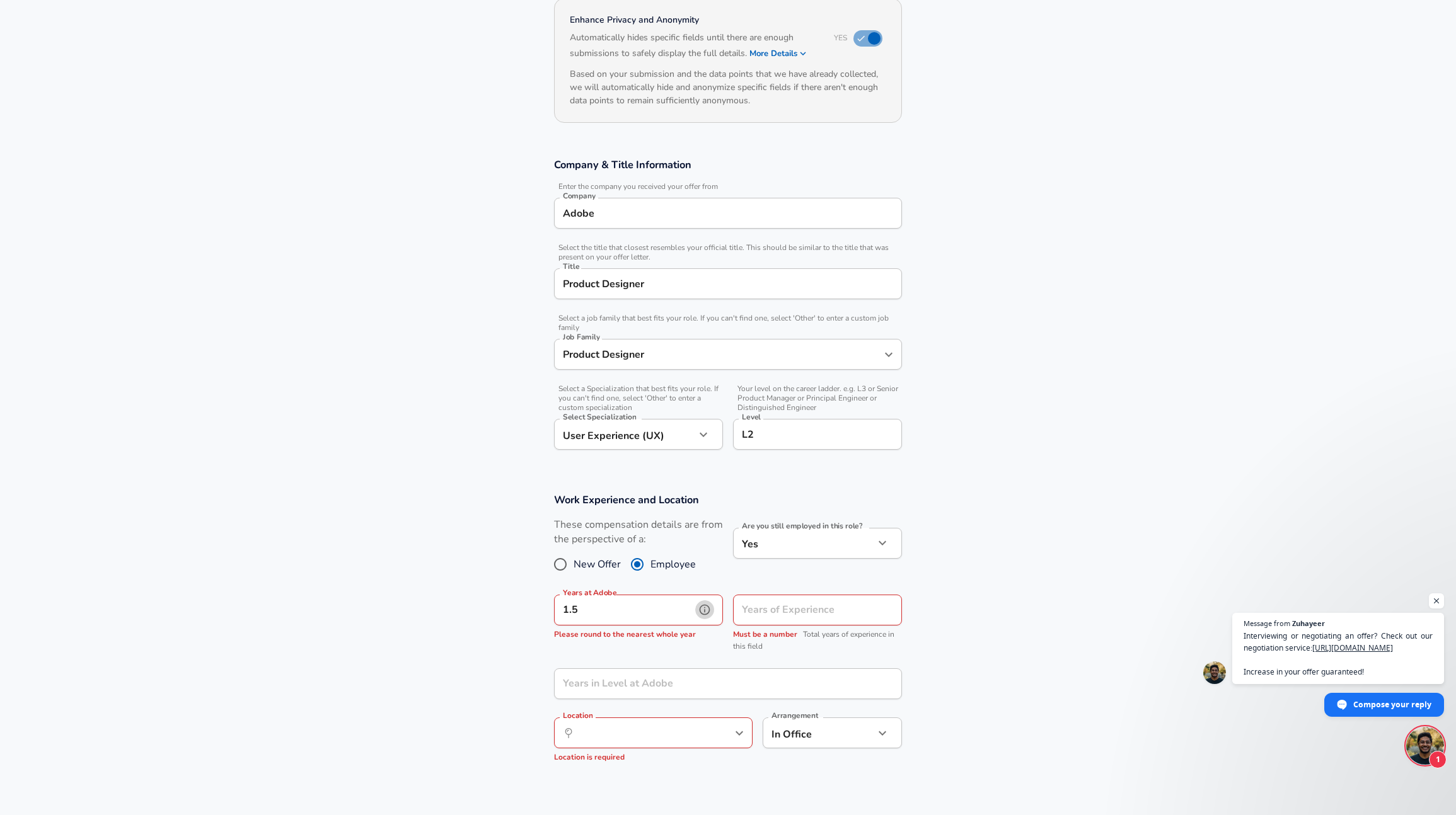
click at [709, 608] on icon "help" at bounding box center [705, 610] width 11 height 11
click at [638, 613] on input "1.5" at bounding box center [625, 610] width 141 height 31
type input "1"
click at [699, 607] on icon "help" at bounding box center [705, 609] width 12 height 12
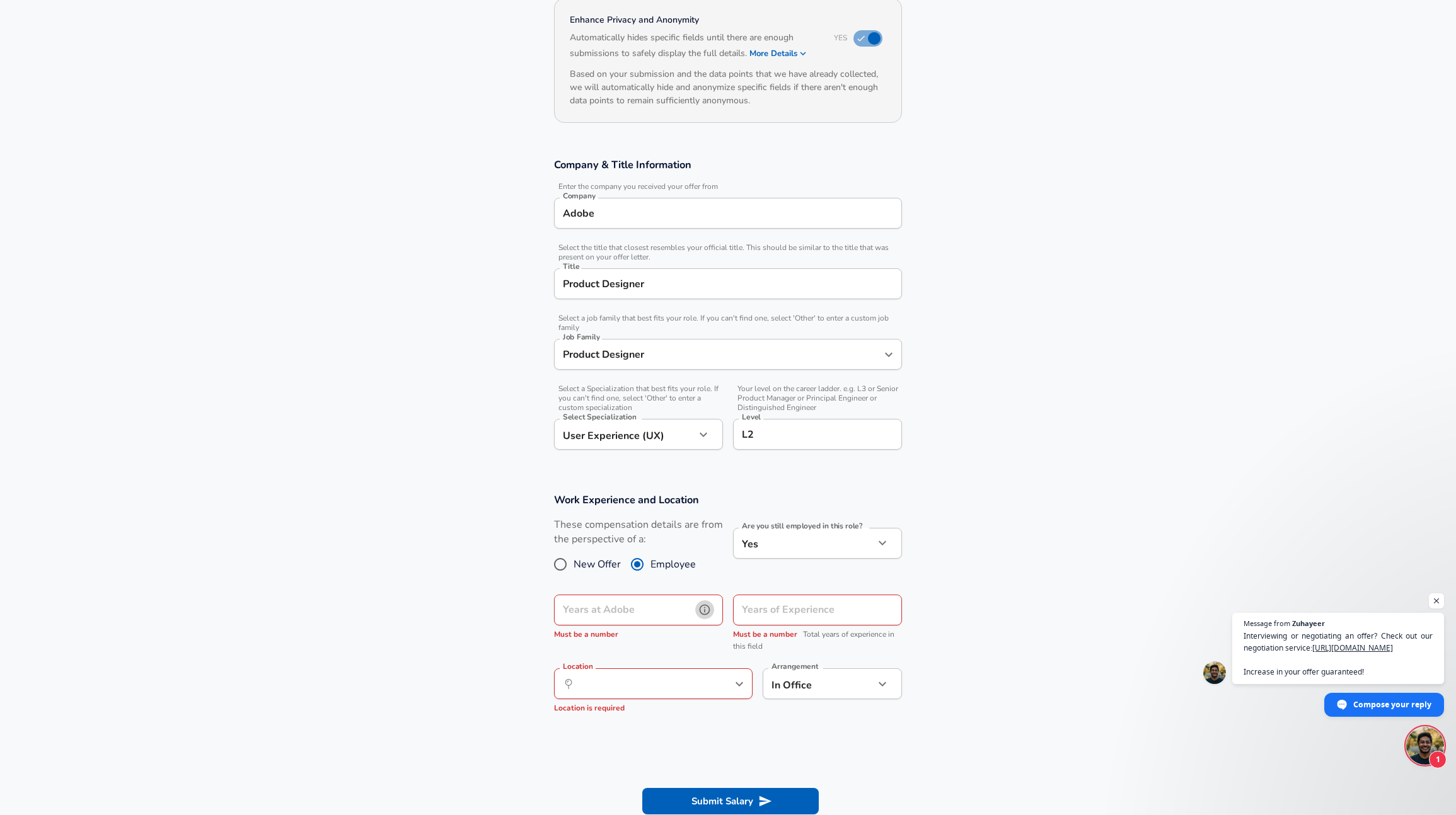
click at [707, 610] on icon "help" at bounding box center [705, 609] width 12 height 12
click at [676, 610] on input "Years at Adobe" at bounding box center [625, 610] width 141 height 31
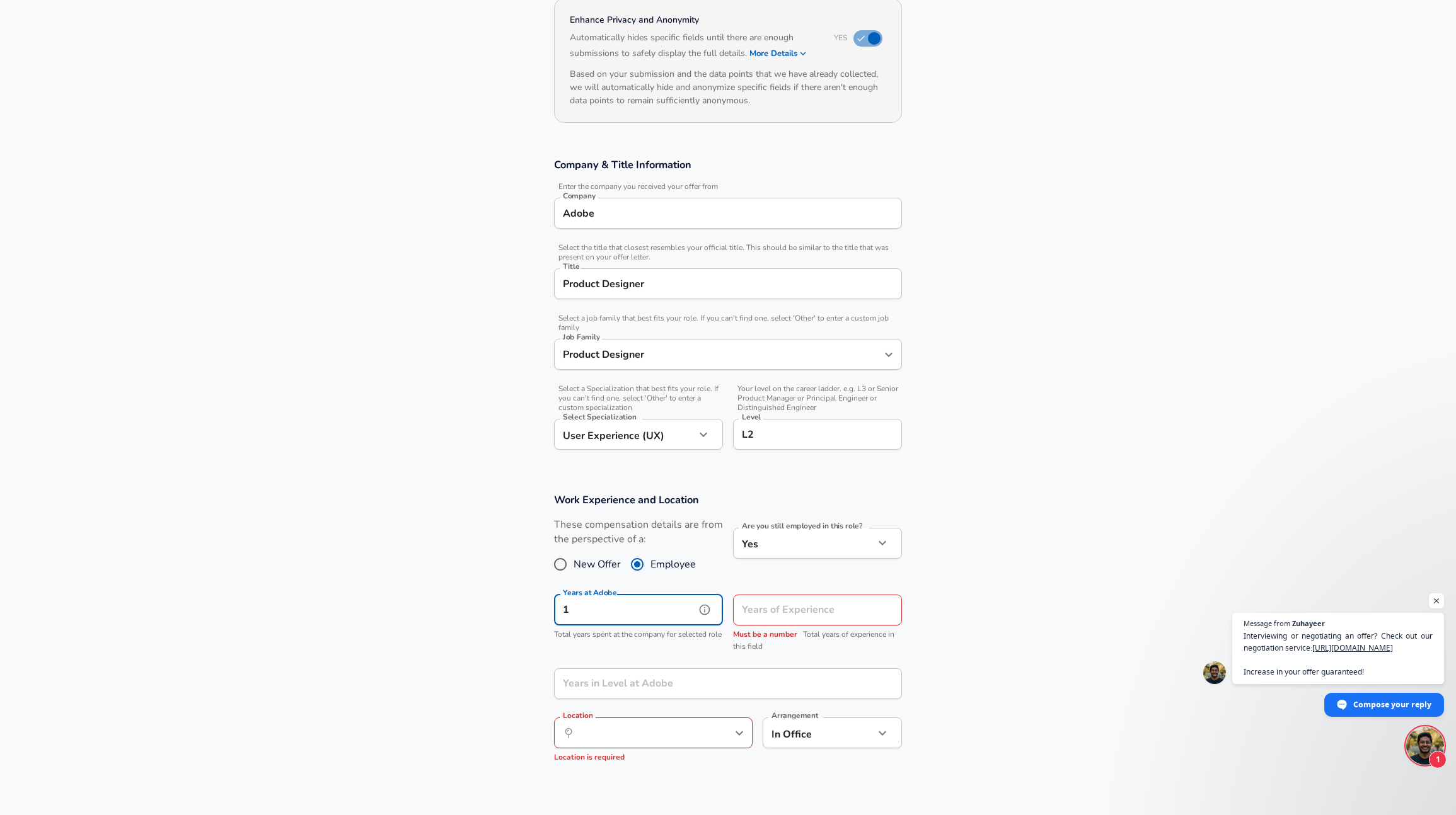
type input "1"
click at [735, 610] on input "Years of Experience" at bounding box center [803, 610] width 141 height 31
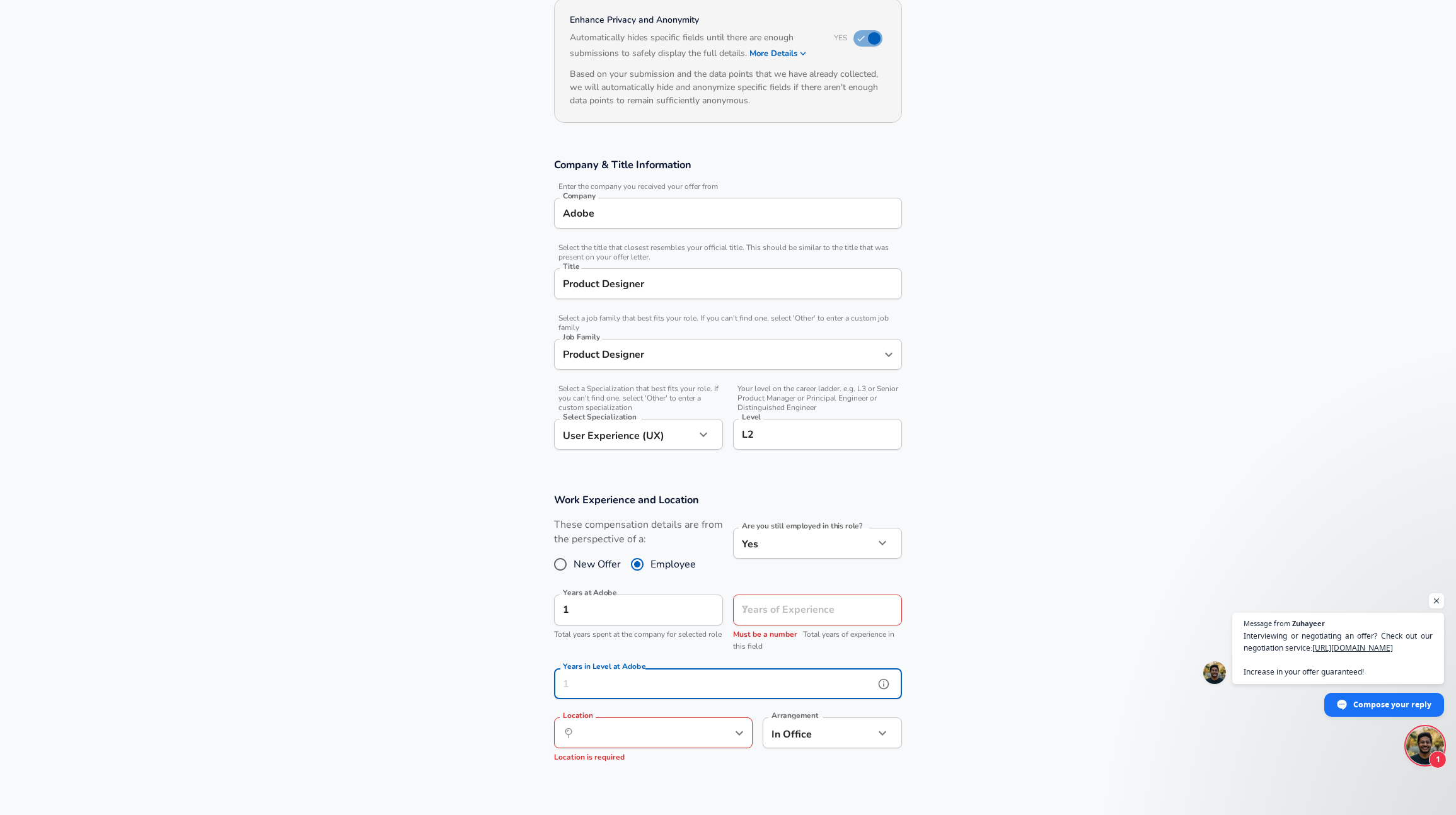
click at [653, 689] on input "Years in Level at Adobe" at bounding box center [714, 683] width 320 height 31
type input "1"
click at [643, 728] on input "Location" at bounding box center [639, 733] width 129 height 20
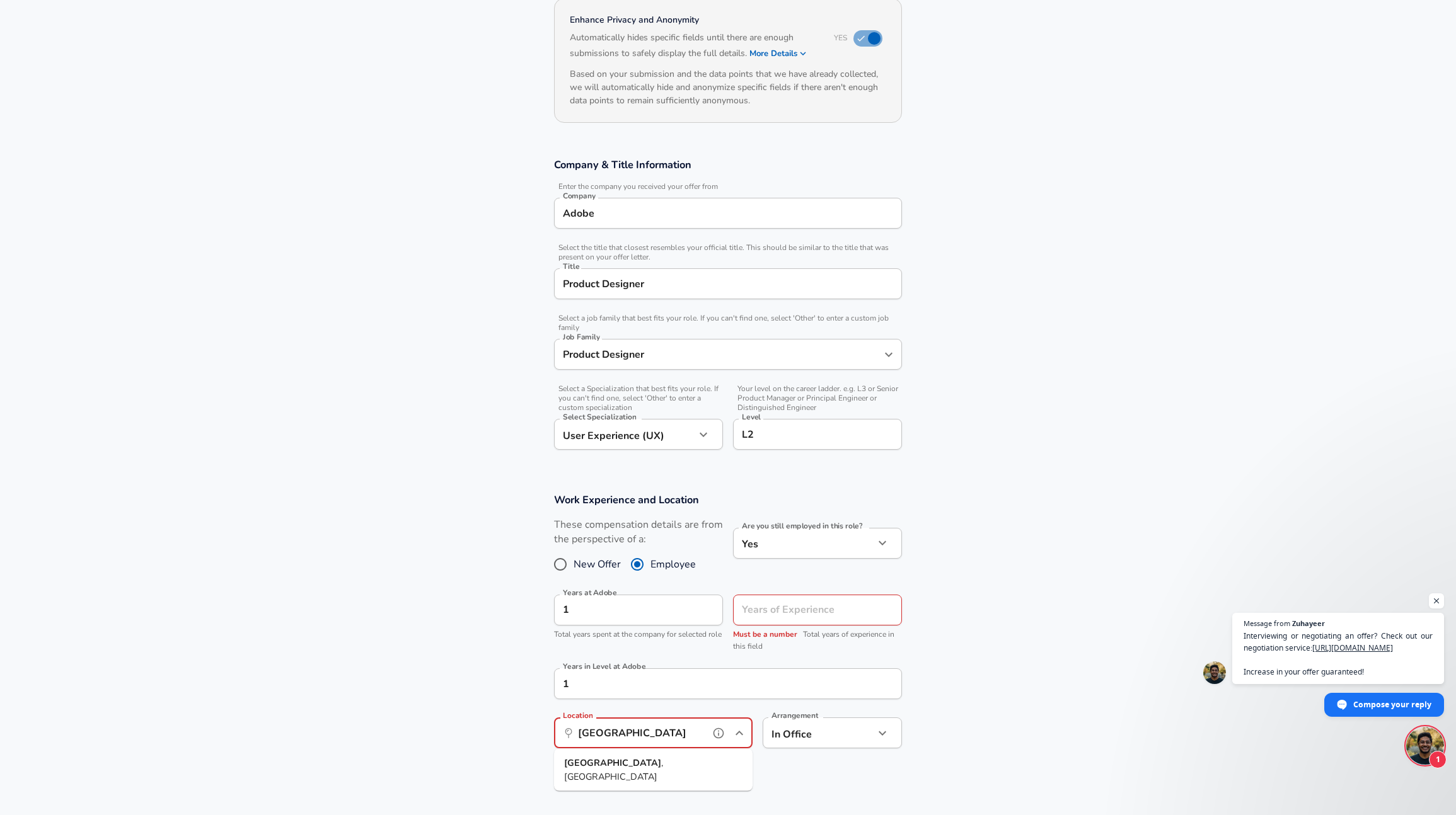
click at [638, 761] on li "[GEOGRAPHIC_DATA] , [GEOGRAPHIC_DATA]" at bounding box center [653, 770] width 199 height 32
type input "[GEOGRAPHIC_DATA], [GEOGRAPHIC_DATA]"
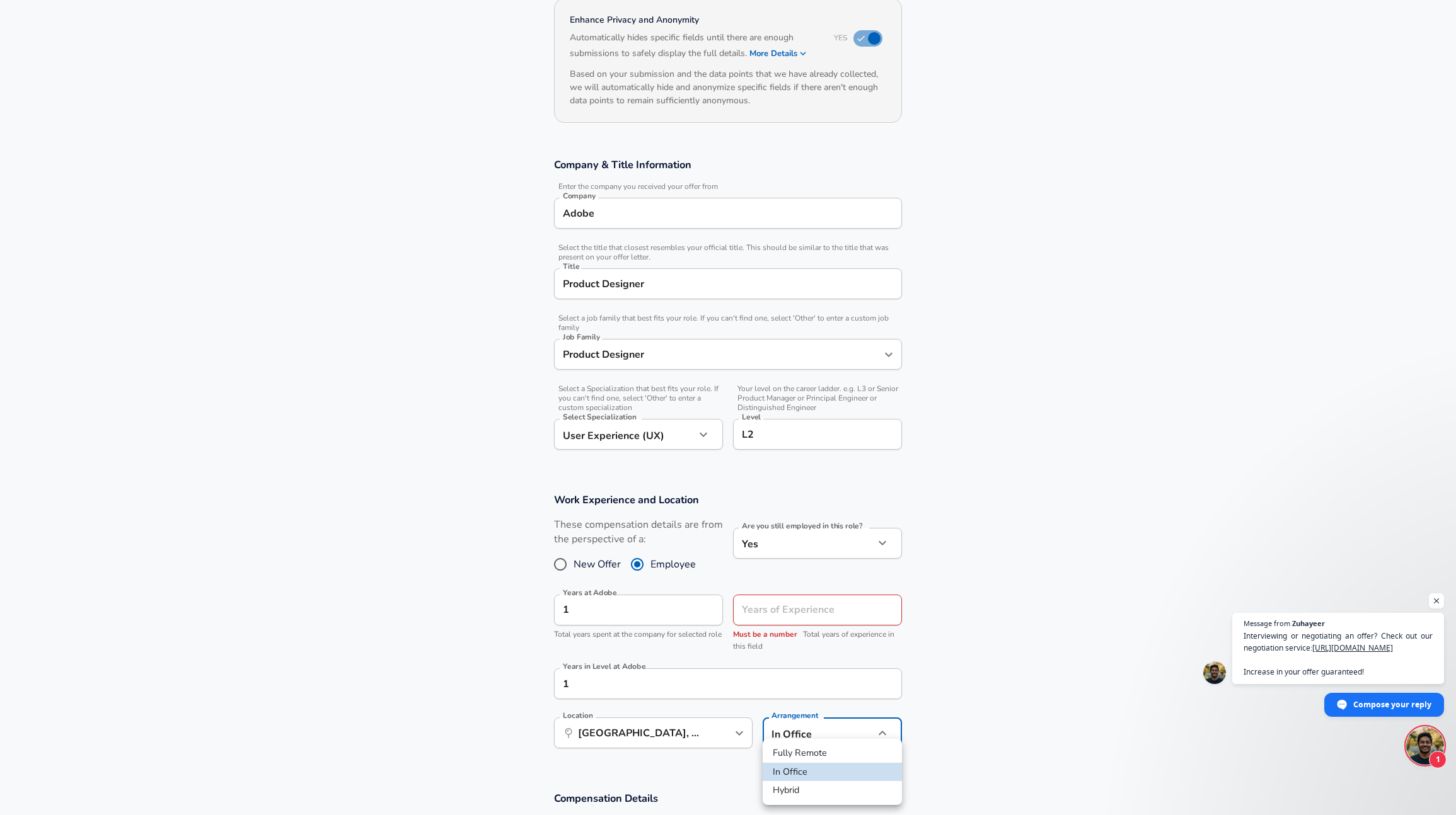
click at [800, 689] on body "English ([GEOGRAPHIC_DATA]) Change Restart Add Your Salary Upload your offer le…" at bounding box center [728, 281] width 1456 height 815
click at [816, 788] on li "Hybrid" at bounding box center [832, 790] width 139 height 19
type input "hybrid"
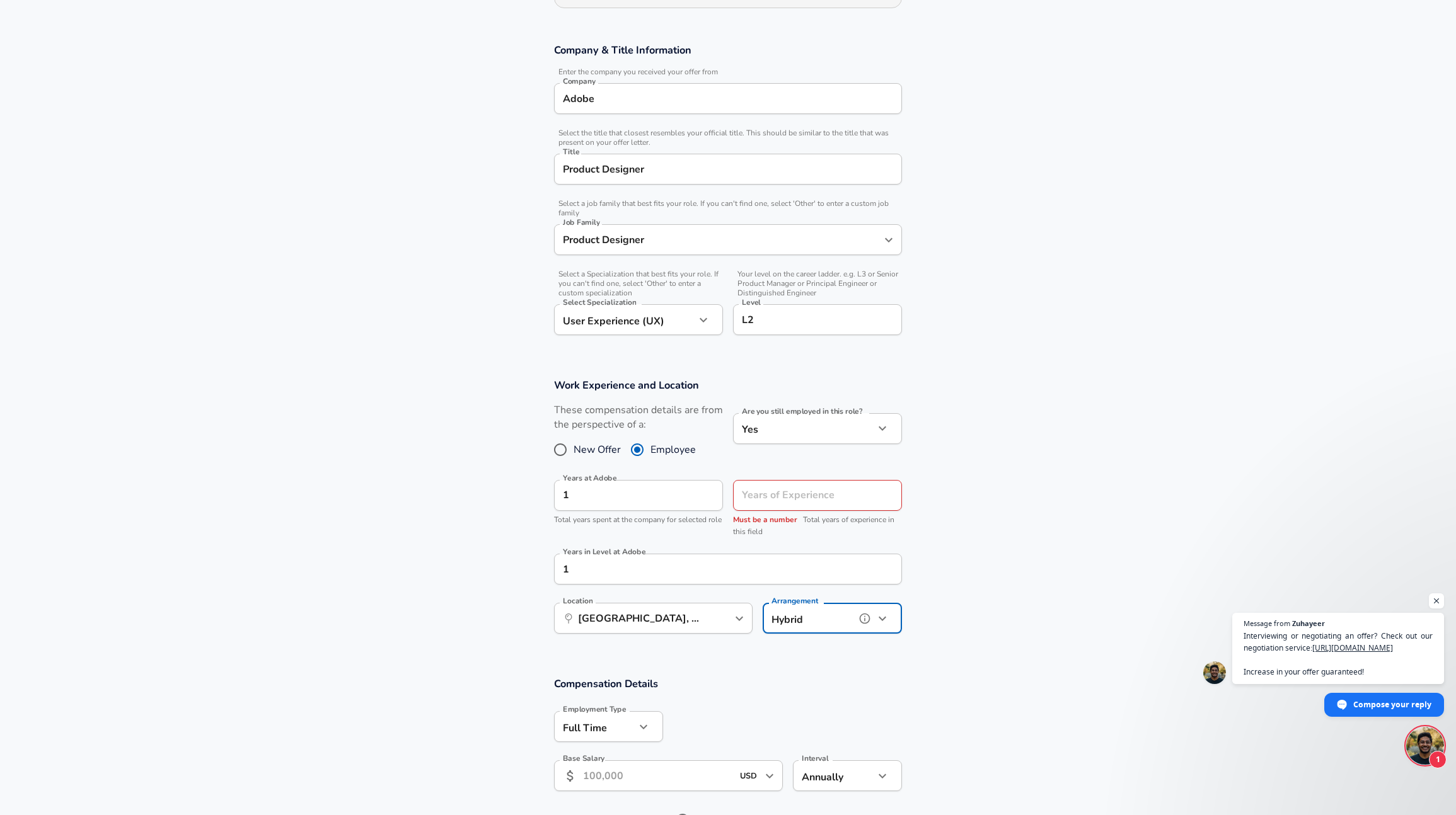
scroll to position [222, 0]
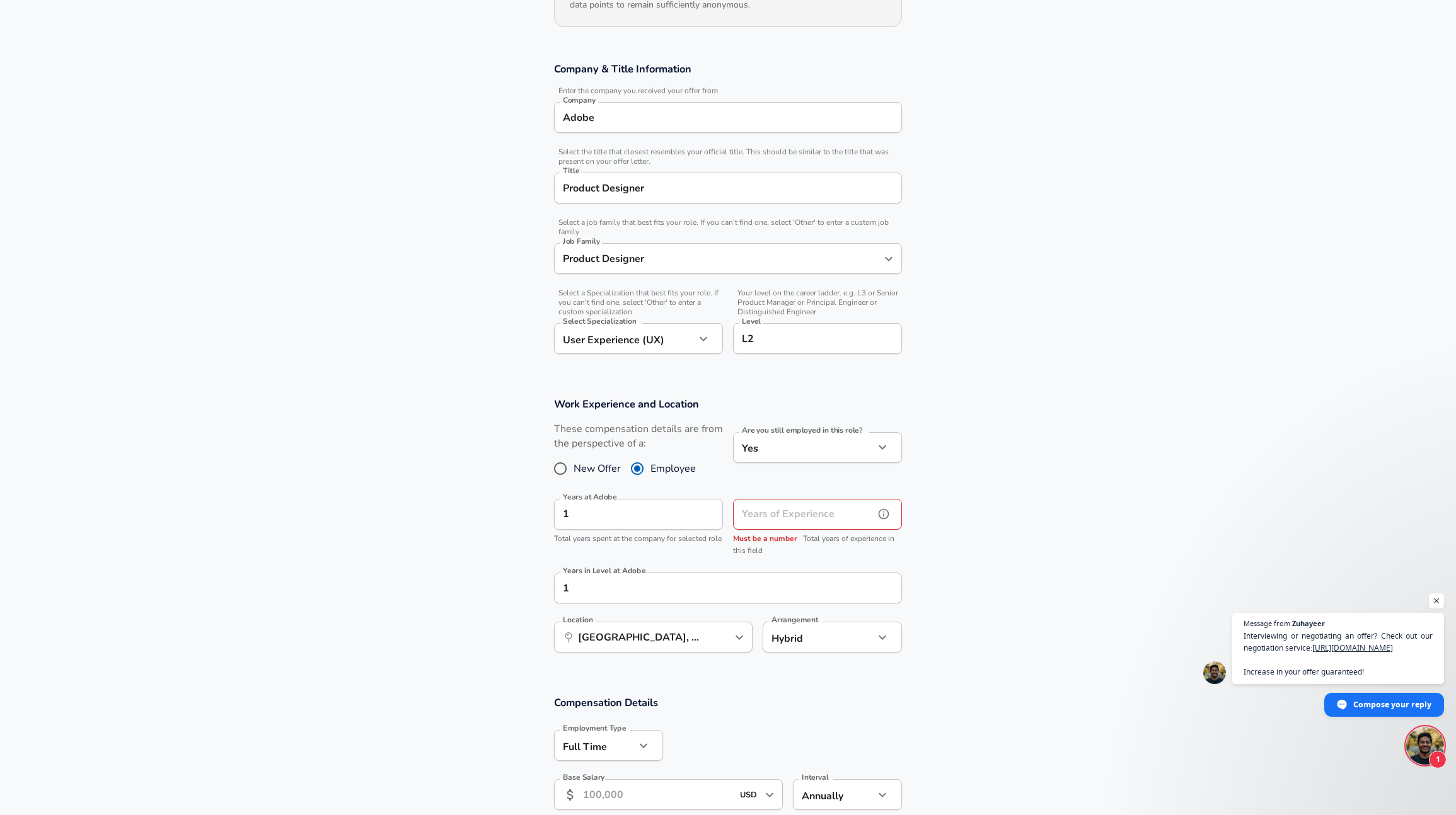
click at [786, 513] on input "Years of Experience" at bounding box center [803, 514] width 141 height 31
click at [887, 511] on icon "help" at bounding box center [884, 514] width 11 height 11
click at [826, 509] on input "Years of Experience" at bounding box center [803, 514] width 141 height 31
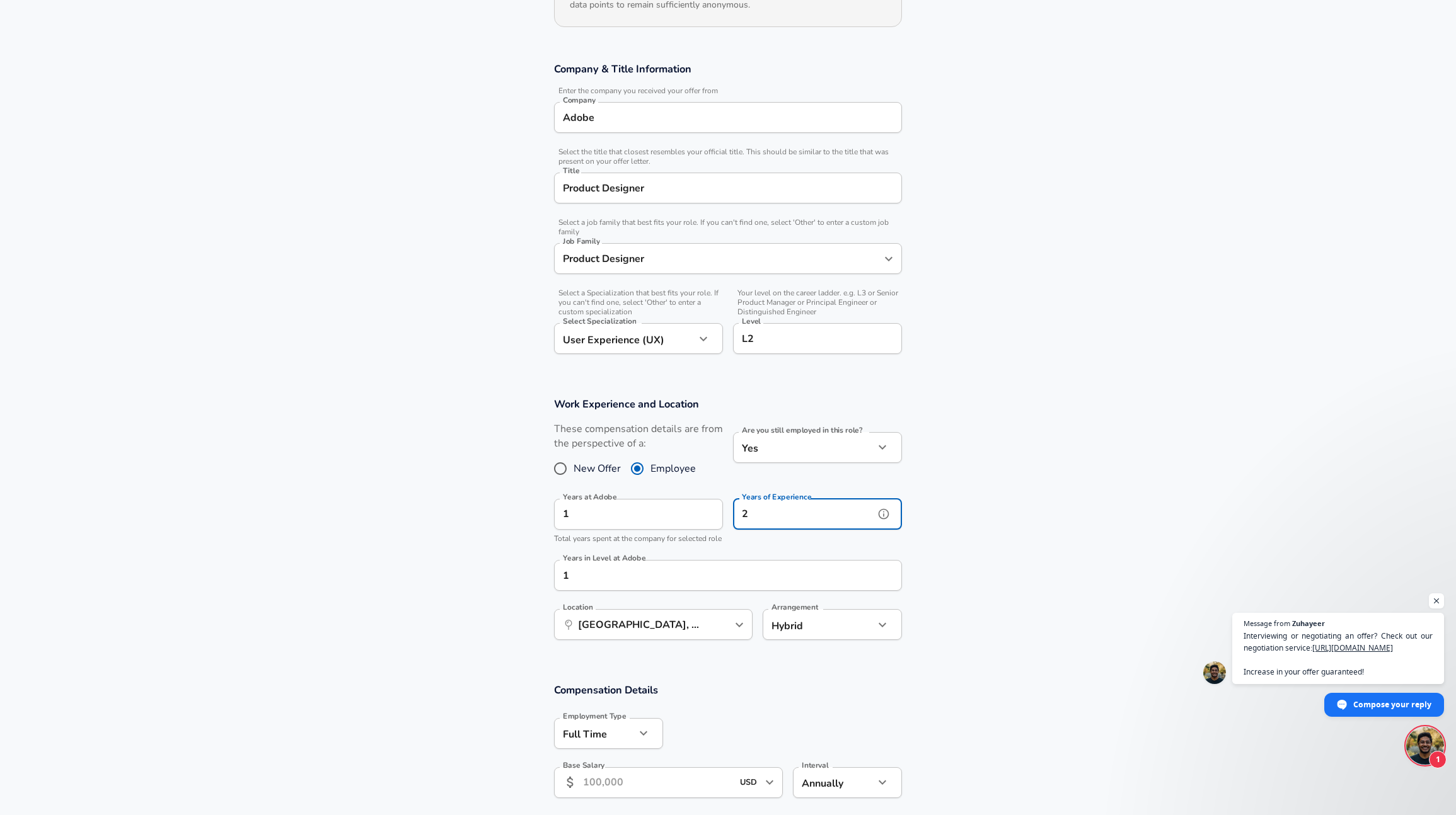
type input "2"
click at [696, 517] on button "help" at bounding box center [704, 513] width 19 height 19
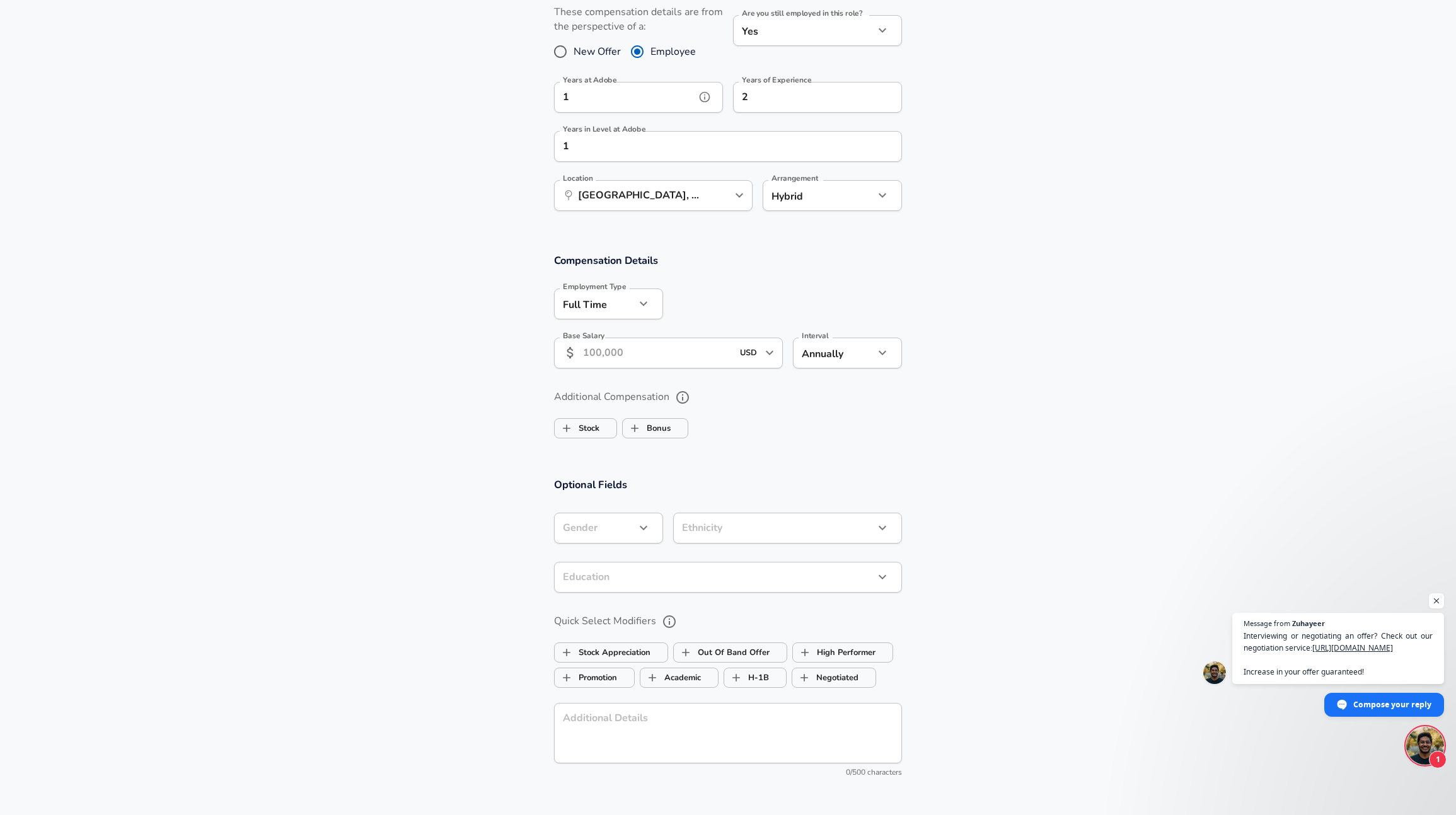
scroll to position [649, 0]
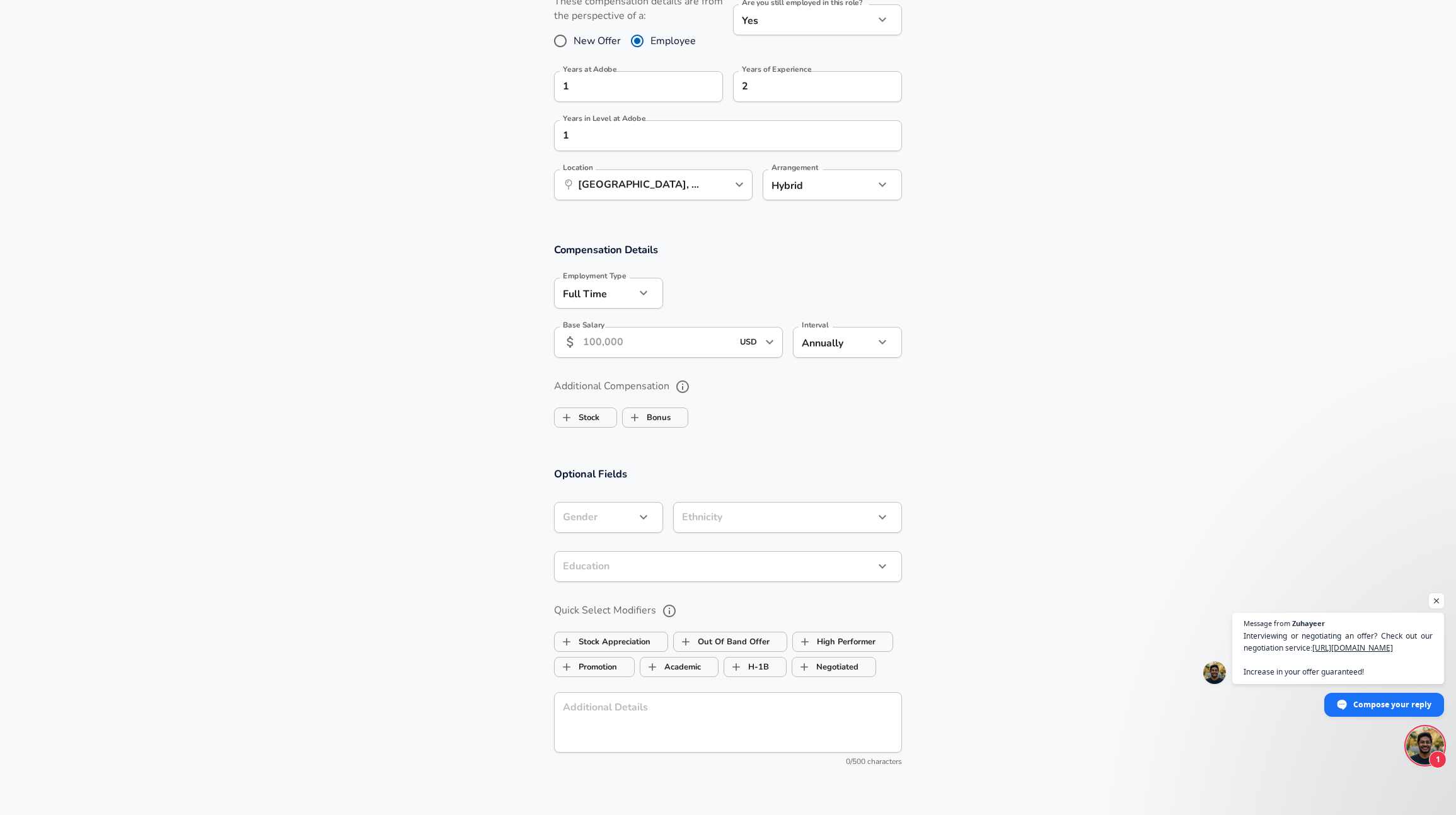
click at [642, 346] on input "Base Salary" at bounding box center [658, 342] width 150 height 31
type input "114,400"
click at [250, 362] on section "Compensation Details Employment Type [DEMOGRAPHIC_DATA] full_time Employment Ty…" at bounding box center [728, 304] width 1456 height 124
click at [647, 413] on input "Bonus" at bounding box center [634, 417] width 24 height 24
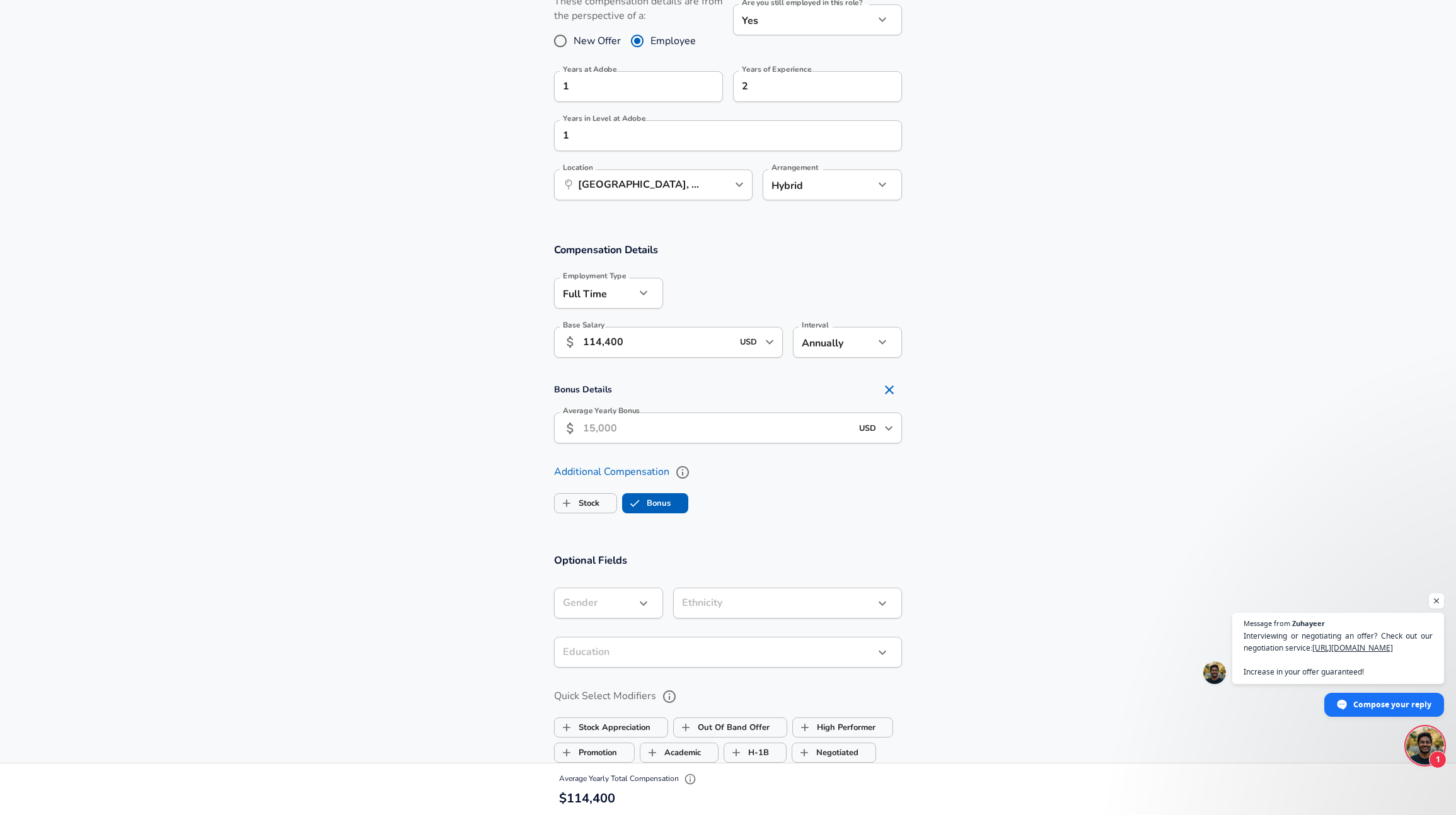
click at [894, 393] on icon "Remove Section" at bounding box center [888, 389] width 15 height 15
checkbox input "false"
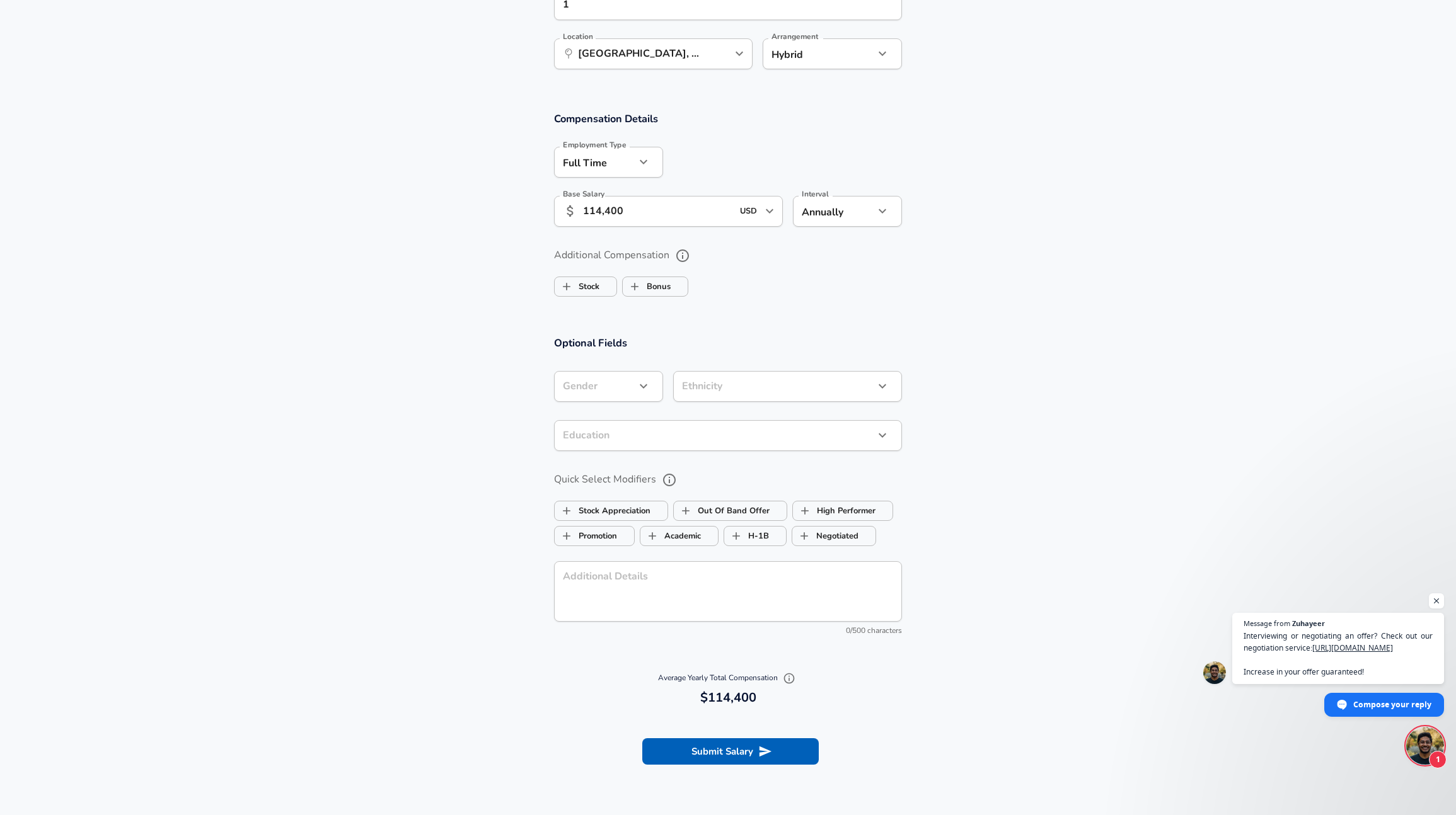
scroll to position [1010, 0]
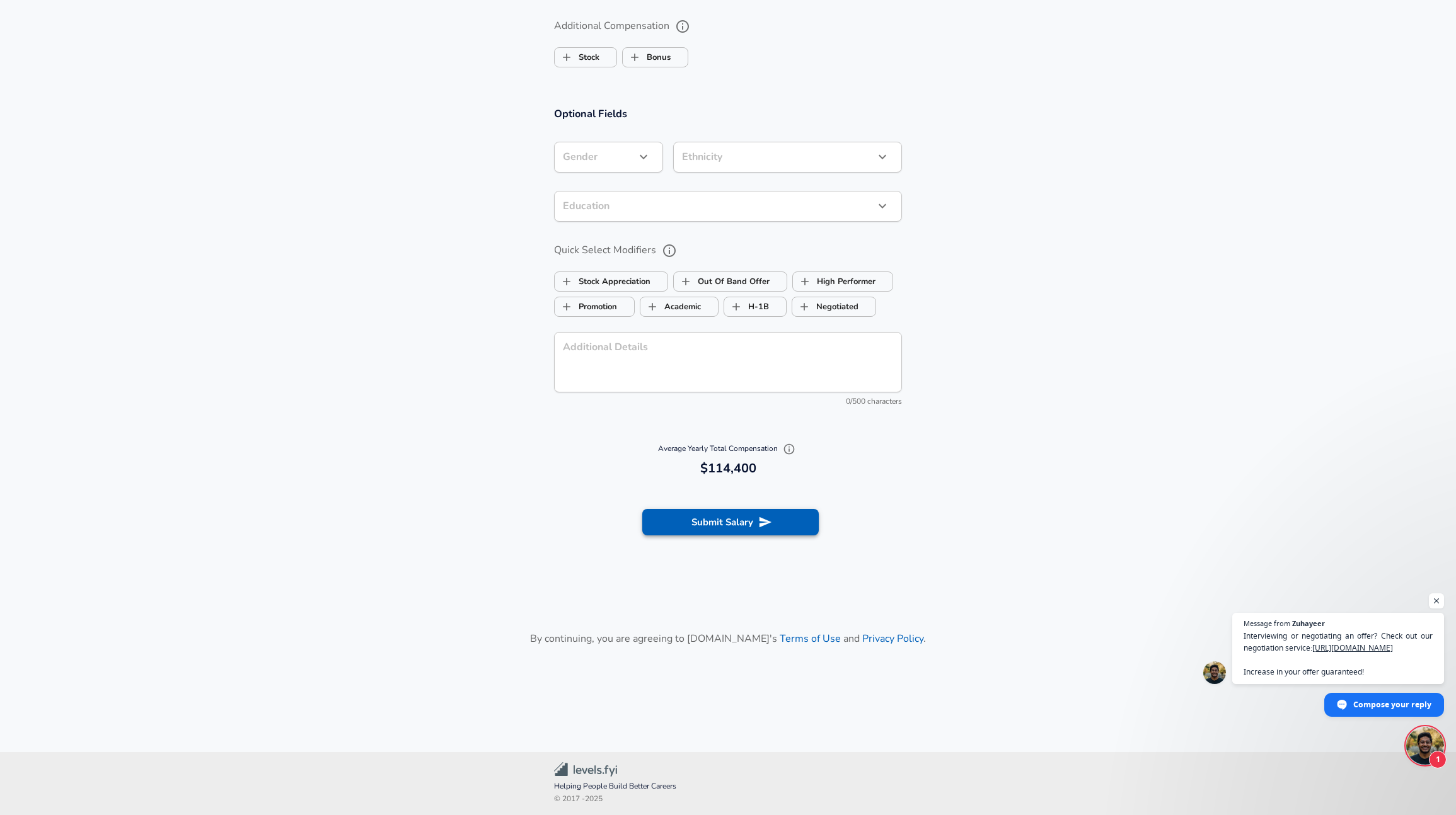
click at [744, 521] on button "Submit Salary" at bounding box center [731, 522] width 176 height 27
